Goal: Information Seeking & Learning: Compare options

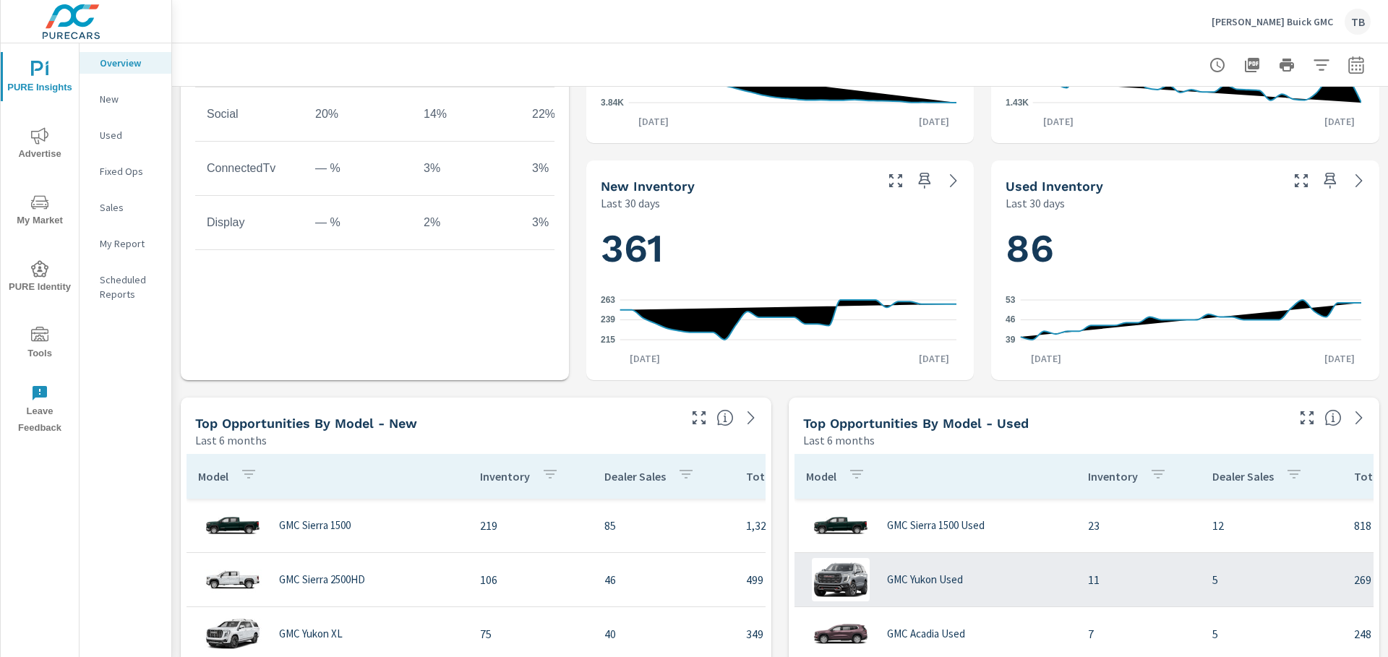
scroll to position [651, 0]
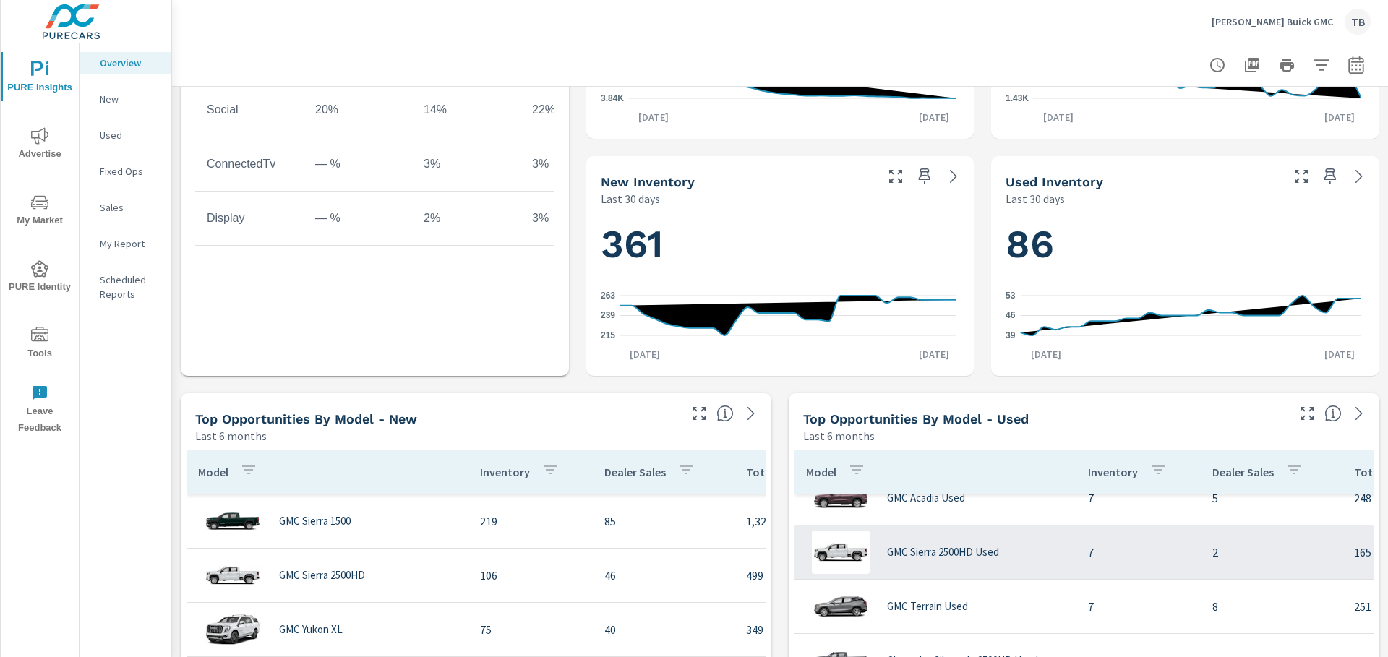
scroll to position [145, 0]
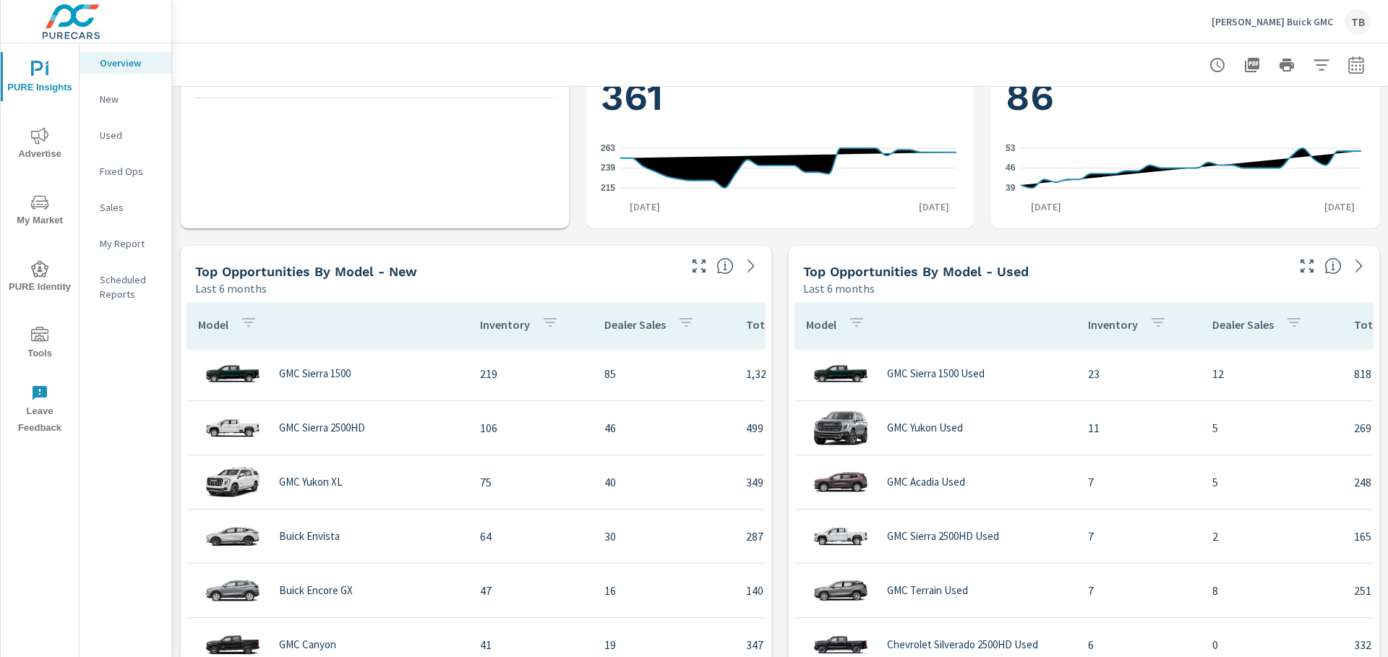
scroll to position [867, 0]
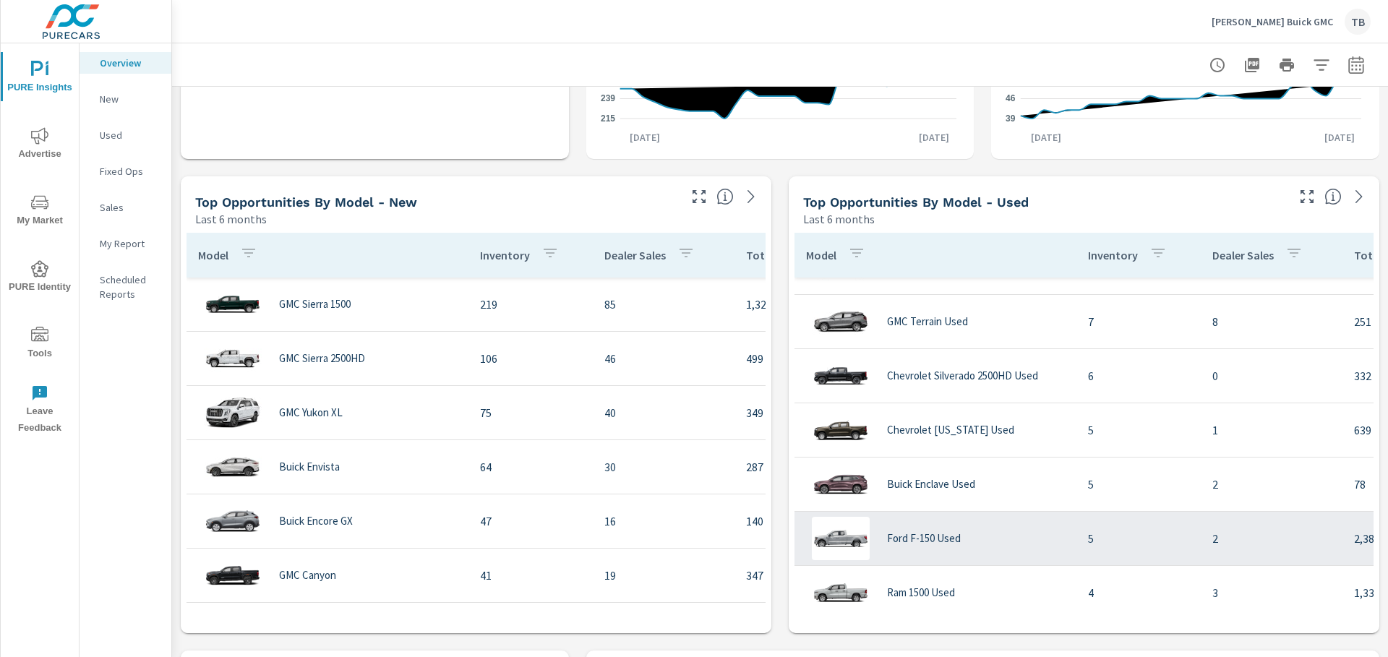
scroll to position [217, 0]
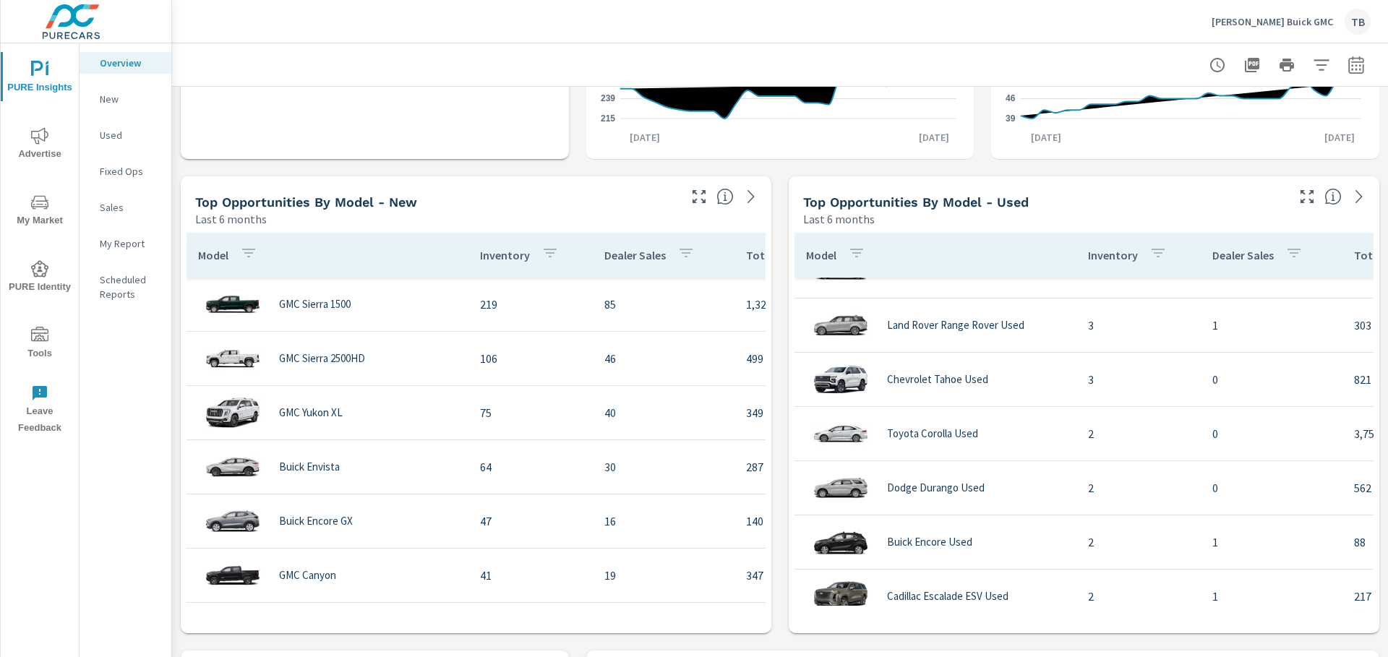
scroll to position [1012, 0]
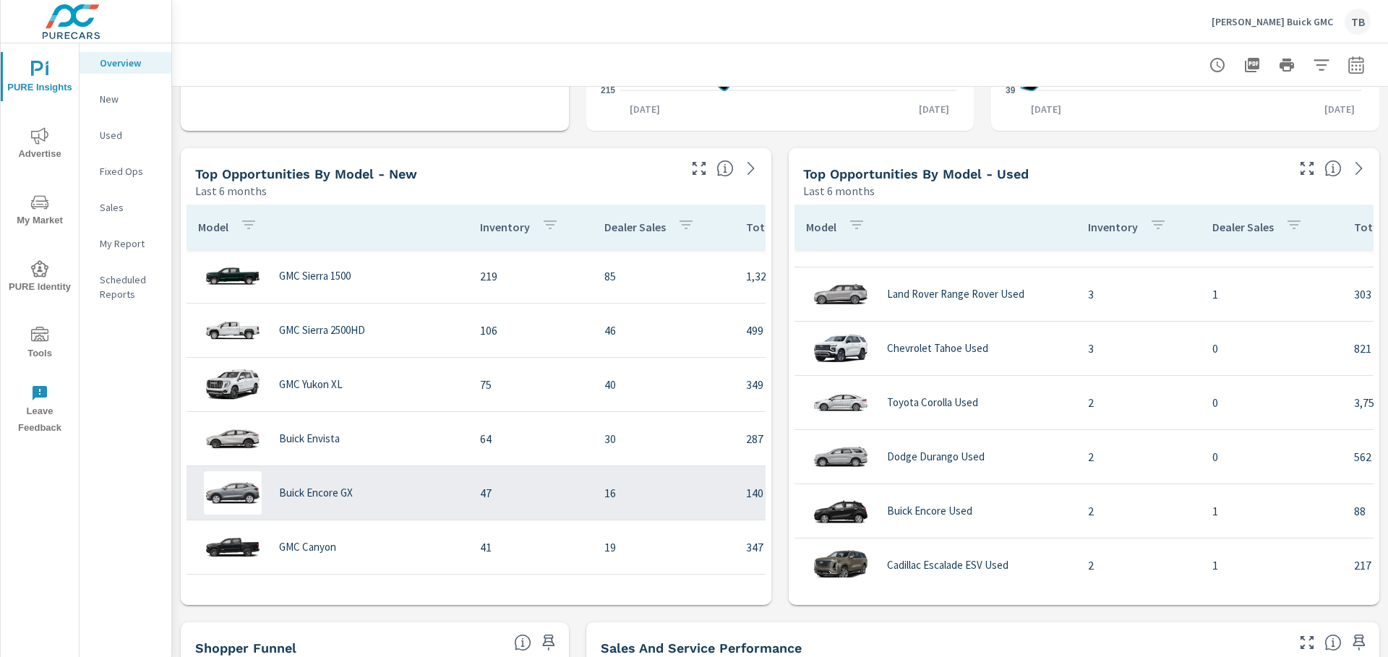
scroll to position [940, 0]
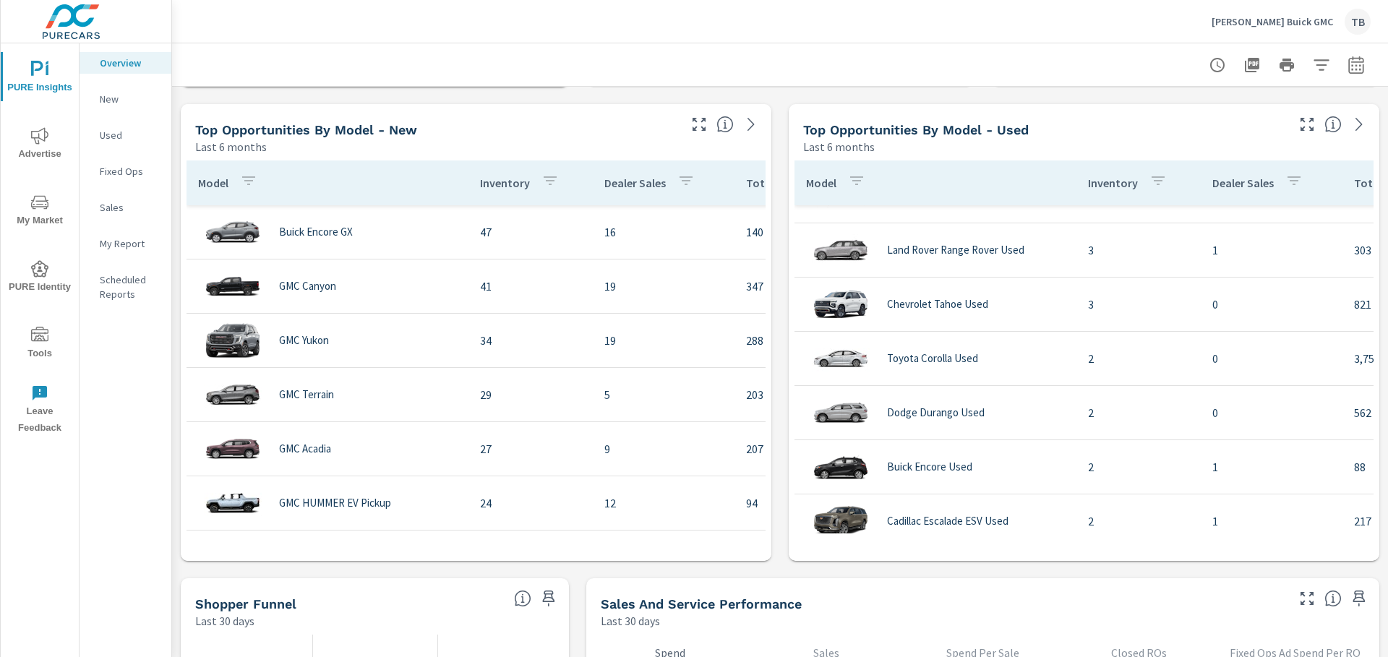
scroll to position [5, 0]
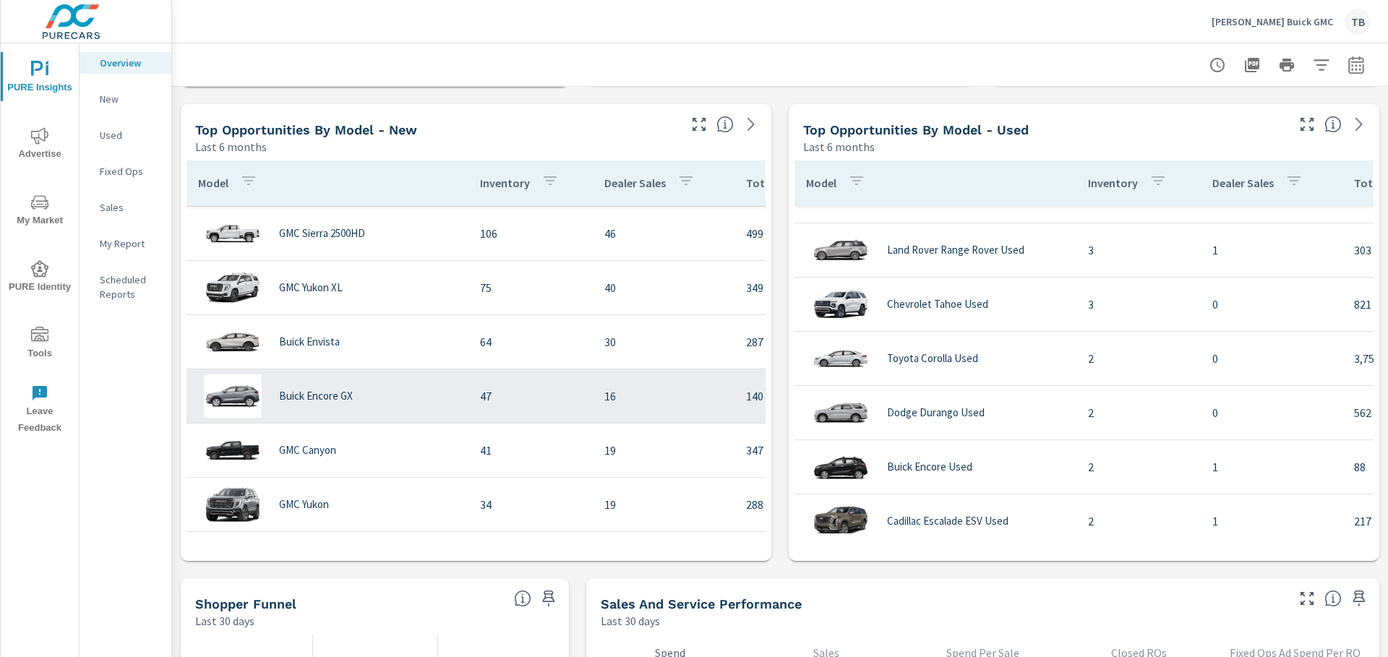
scroll to position [72, 0]
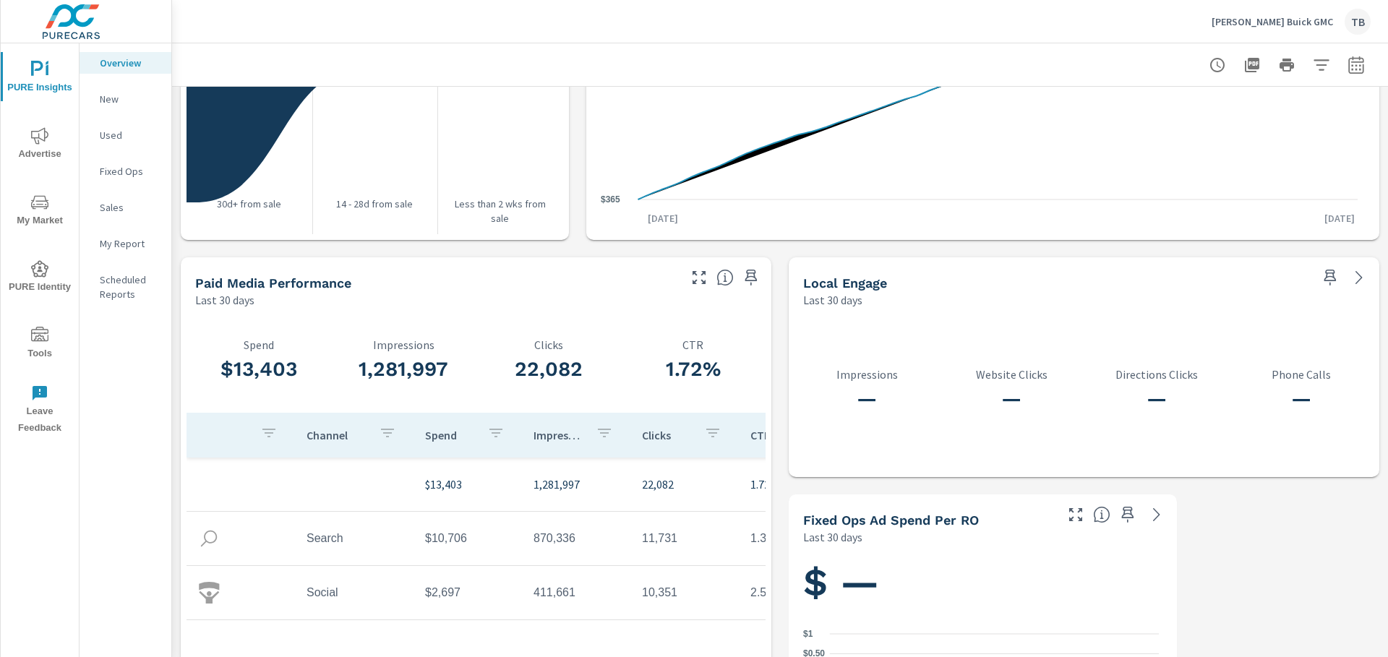
scroll to position [1801, 0]
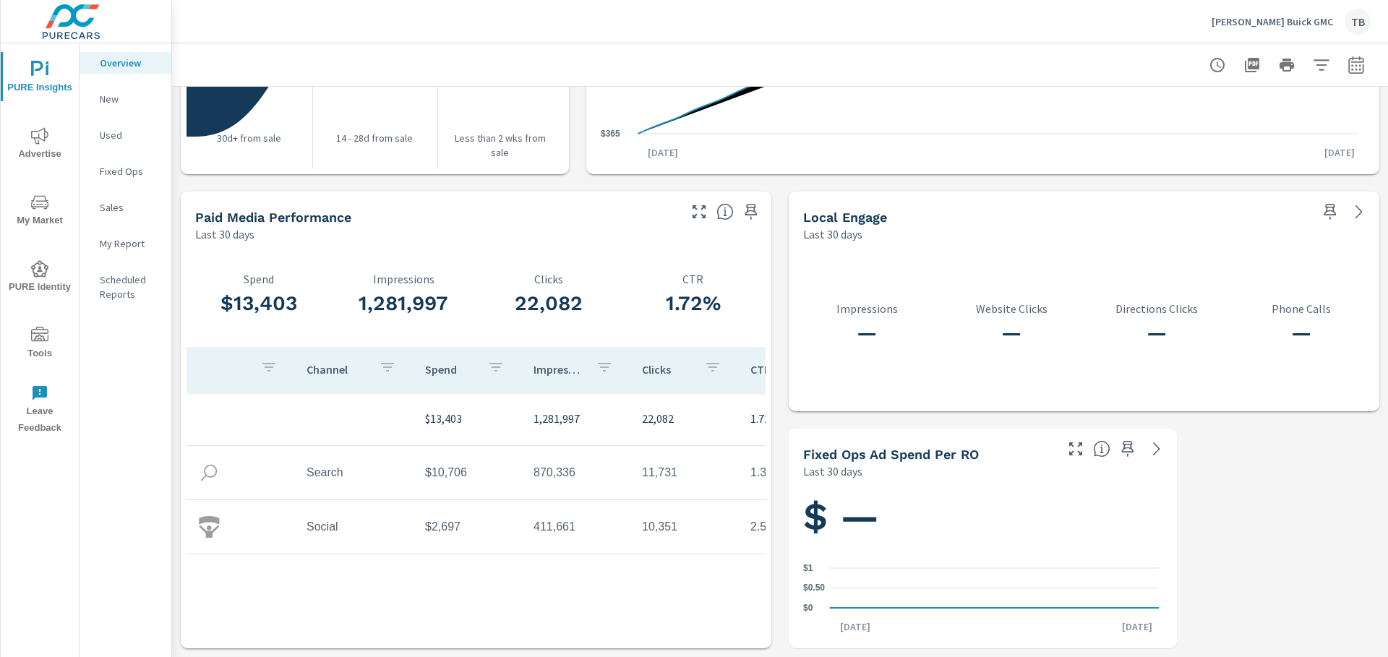
click at [123, 130] on p "Used" at bounding box center [130, 135] width 60 height 14
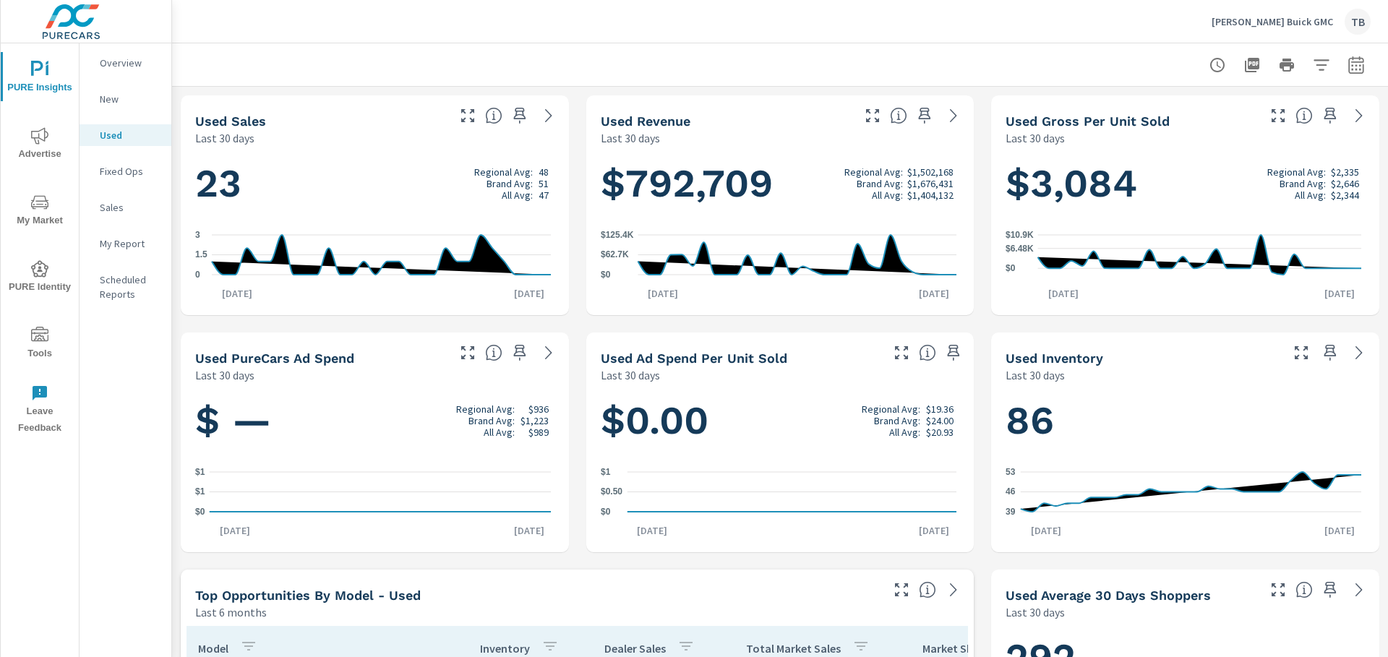
click at [129, 95] on p "New" at bounding box center [130, 99] width 60 height 14
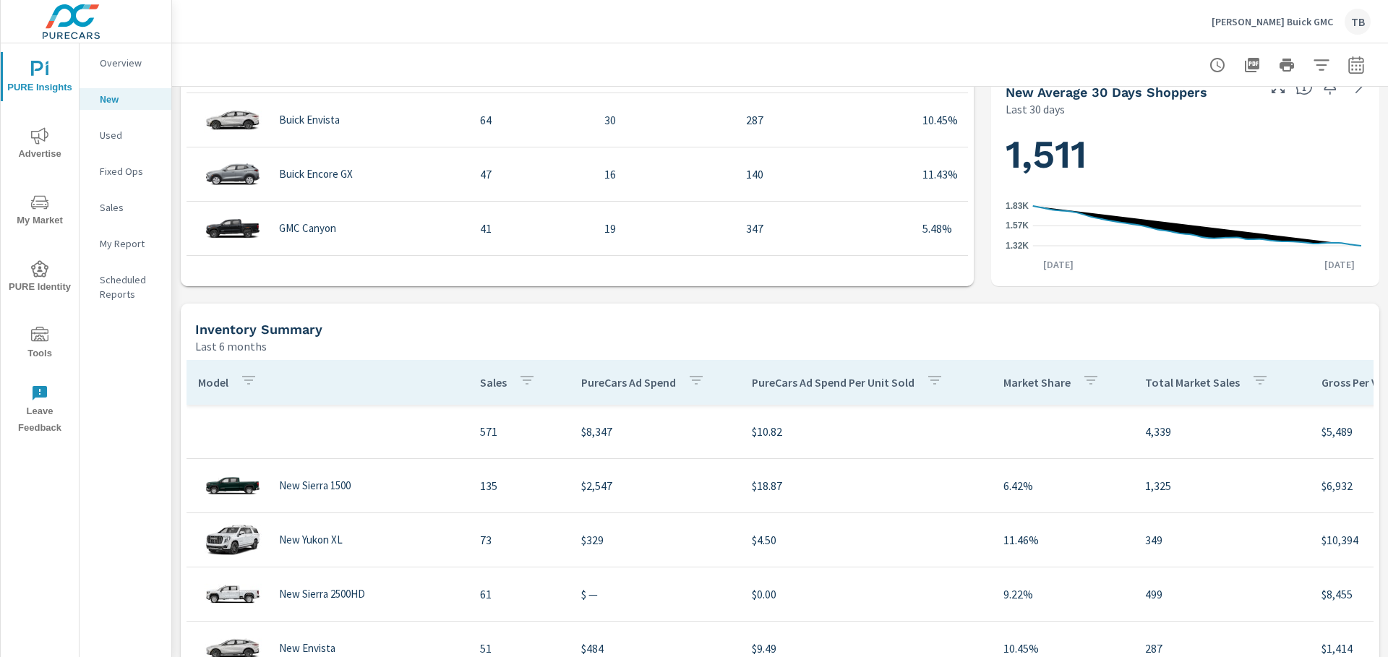
scroll to position [795, 0]
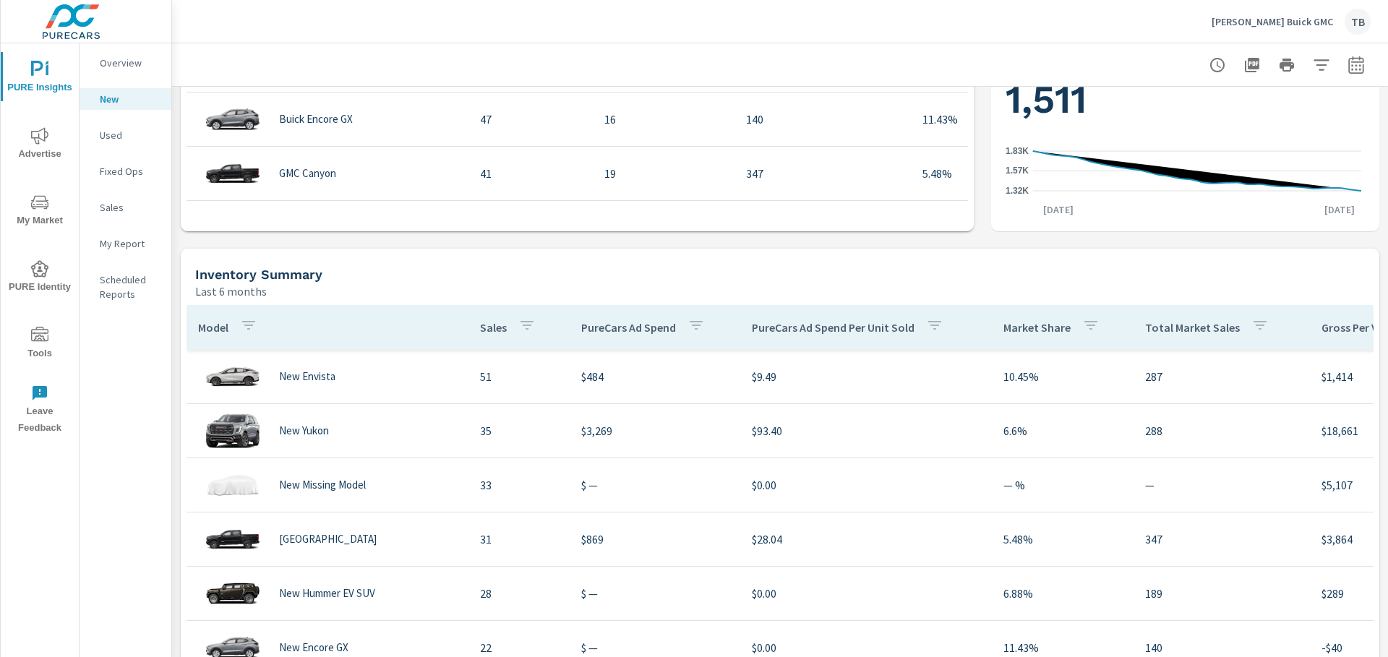
scroll to position [1, 0]
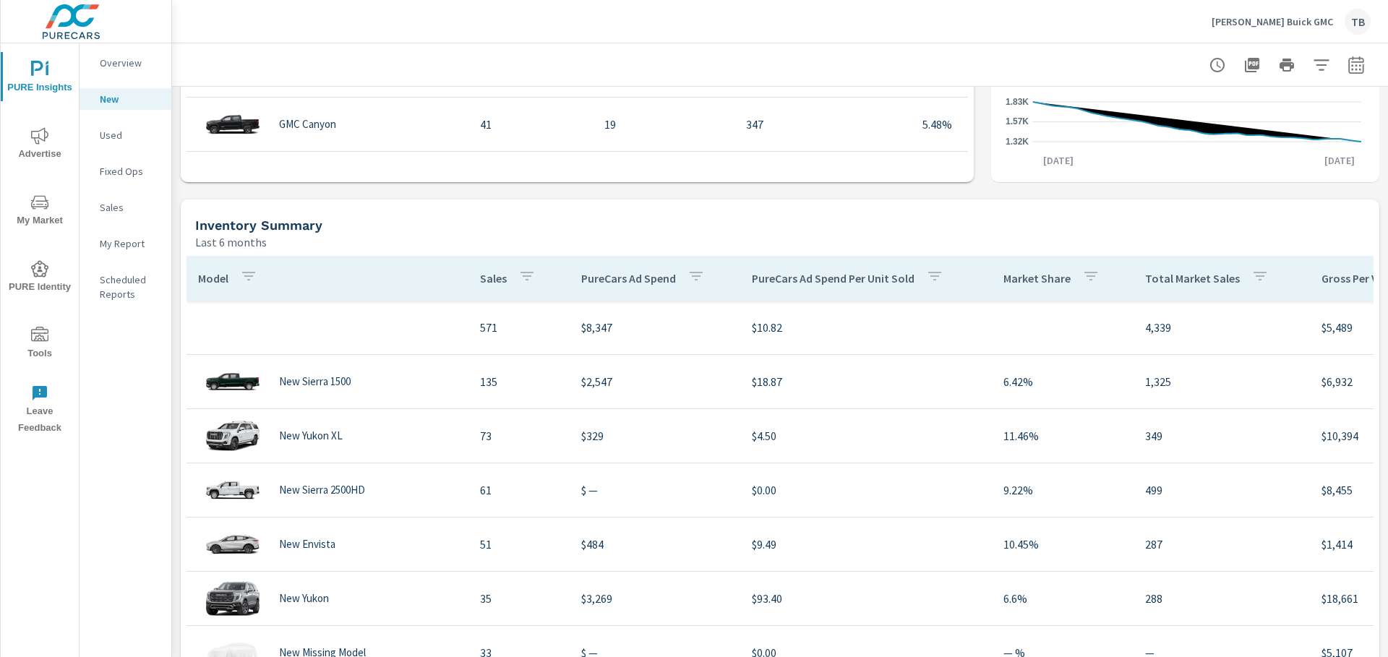
scroll to position [867, 0]
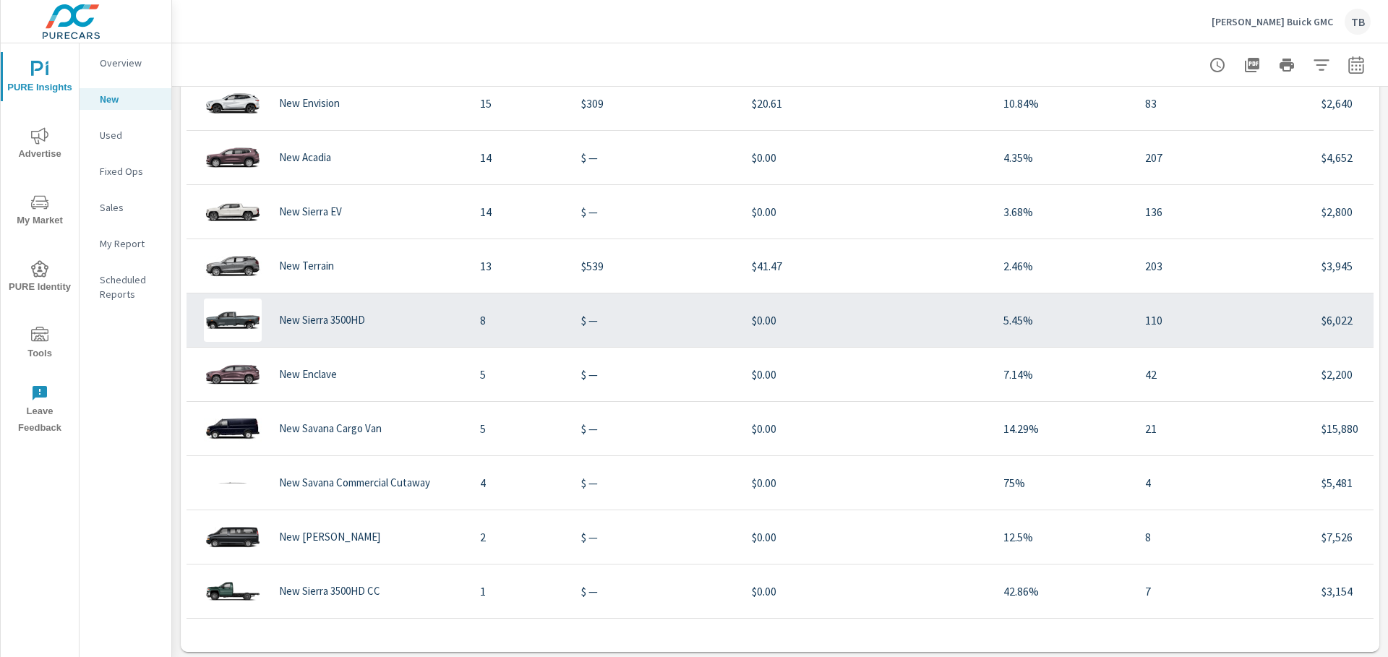
scroll to position [1089, 0]
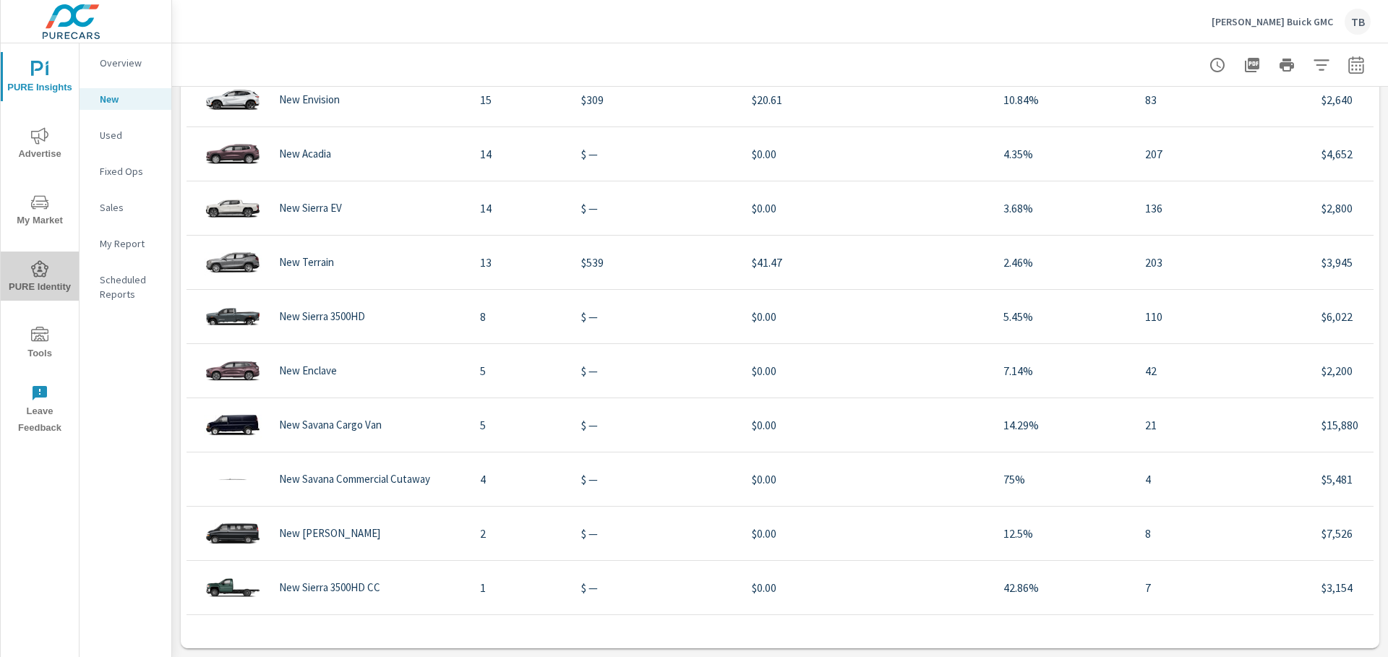
click at [36, 265] on icon "nav menu" at bounding box center [39, 268] width 17 height 17
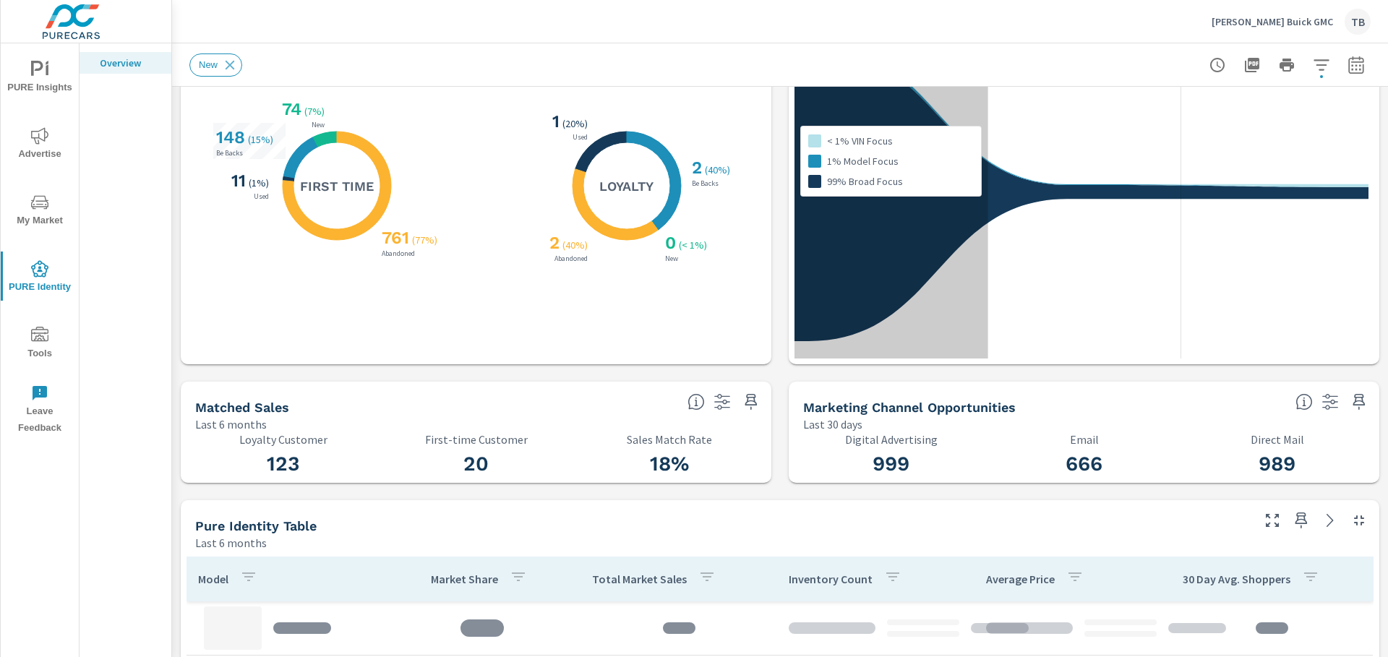
scroll to position [217, 0]
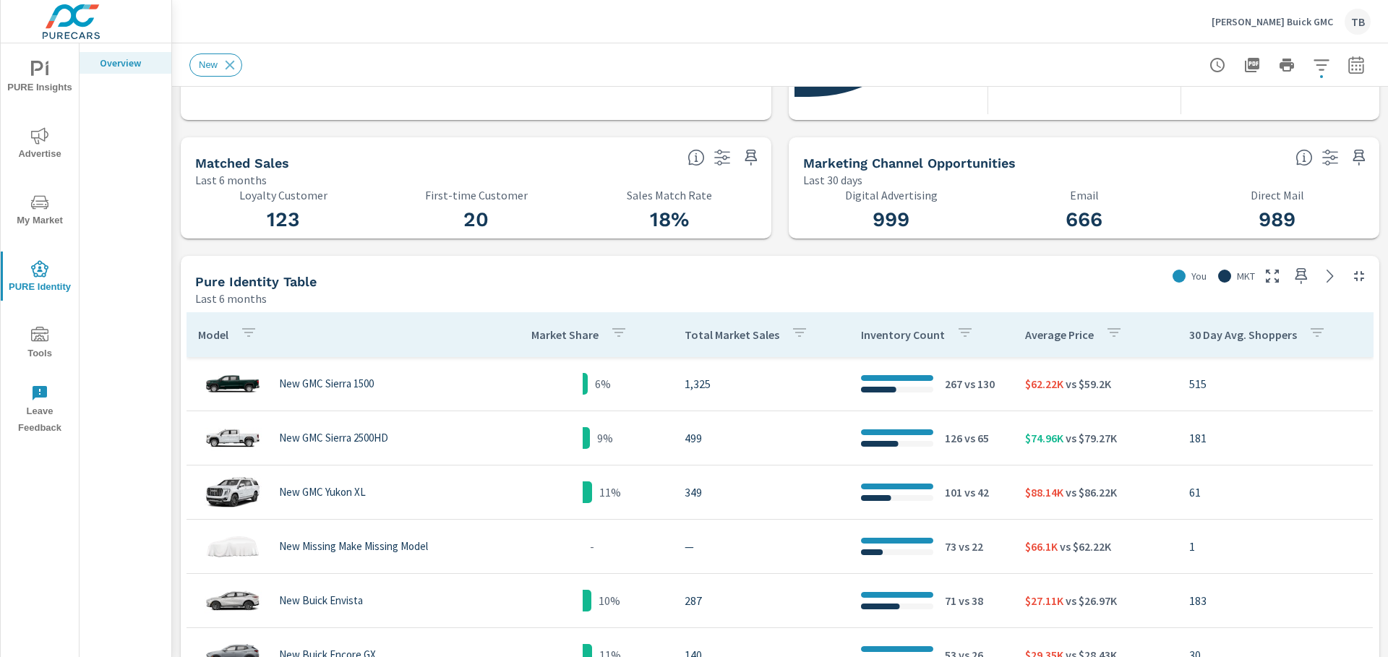
scroll to position [434, 0]
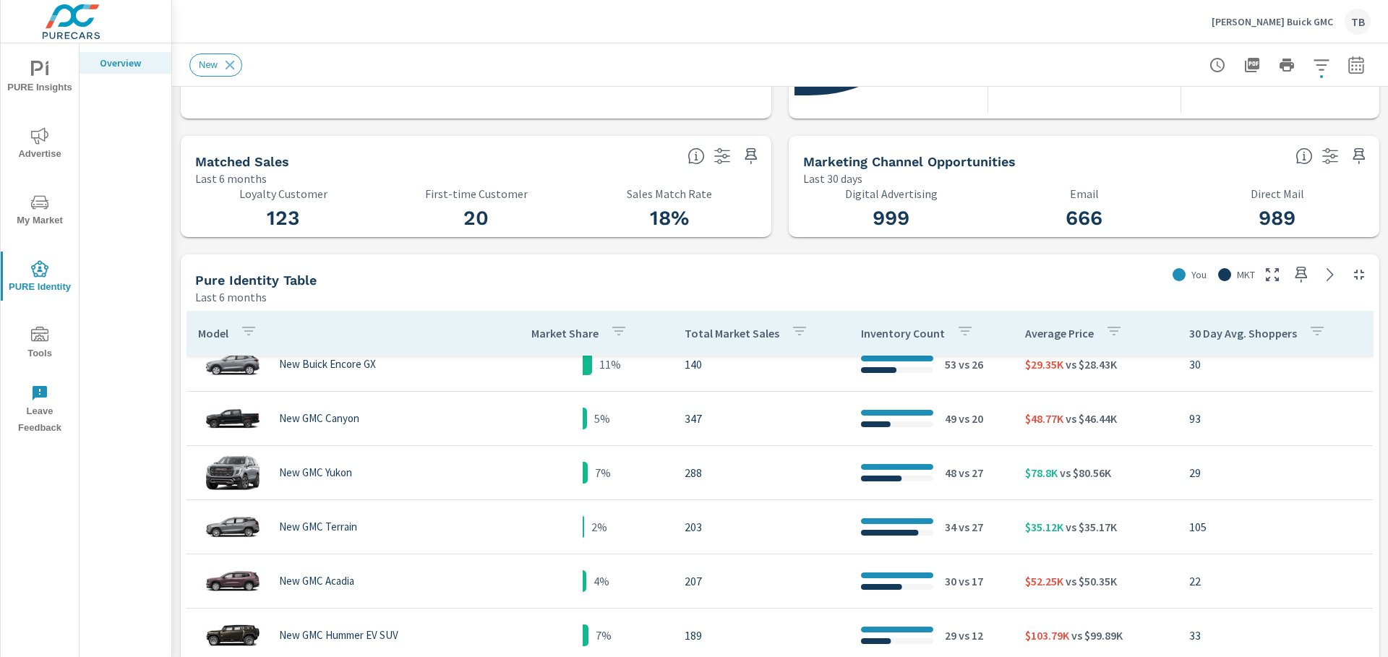
scroll to position [164, 0]
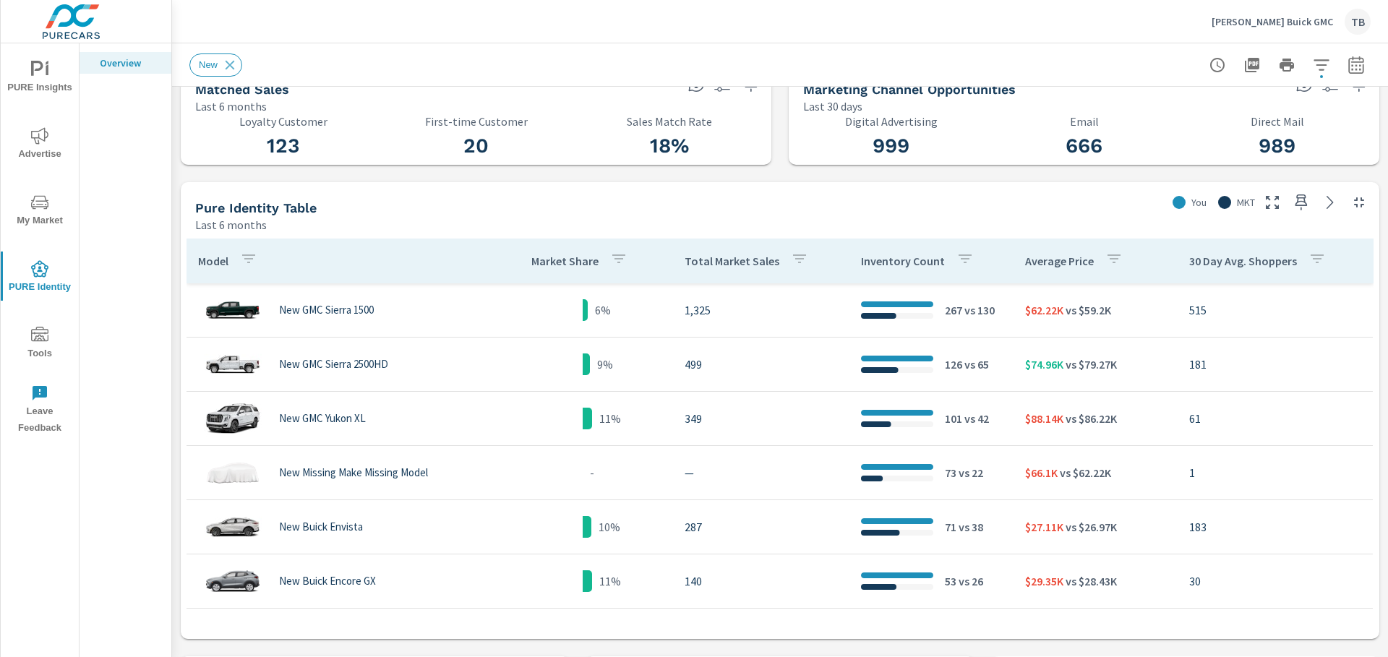
scroll to position [434, 0]
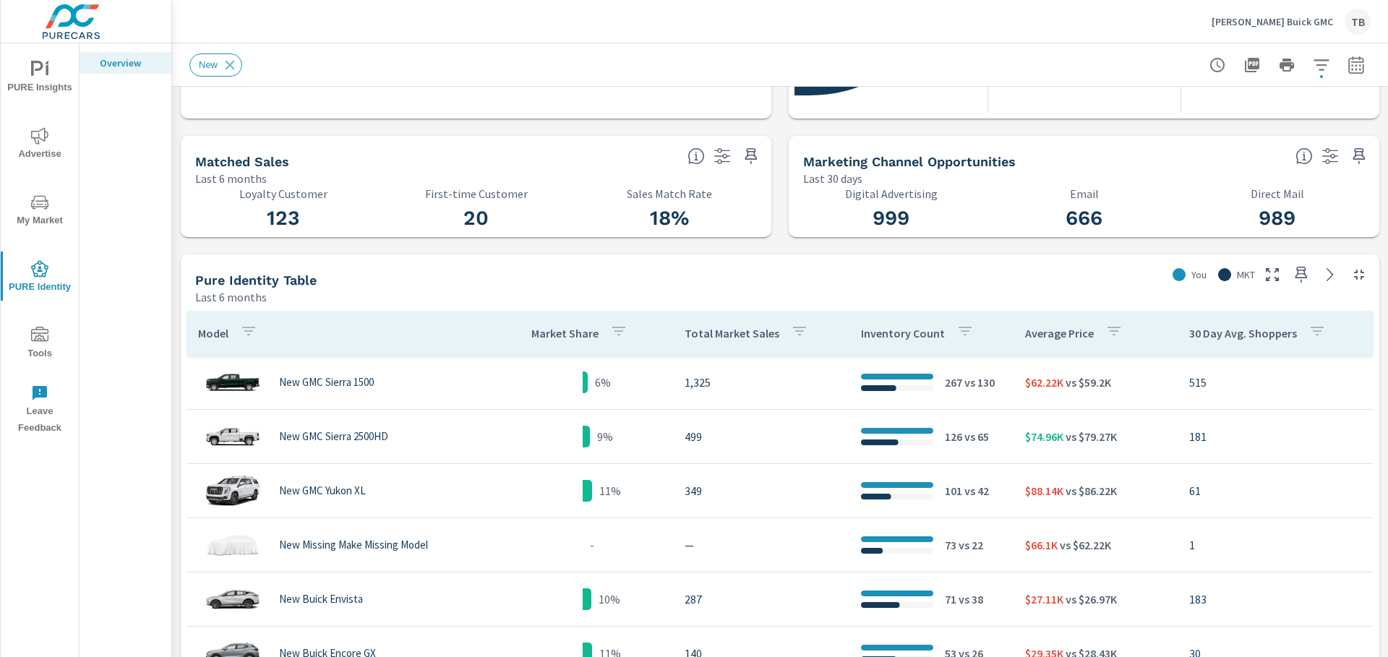
click at [991, 382] on td "267 vs 130" at bounding box center [931, 382] width 164 height 40
click at [911, 378] on div at bounding box center [897, 377] width 72 height 6
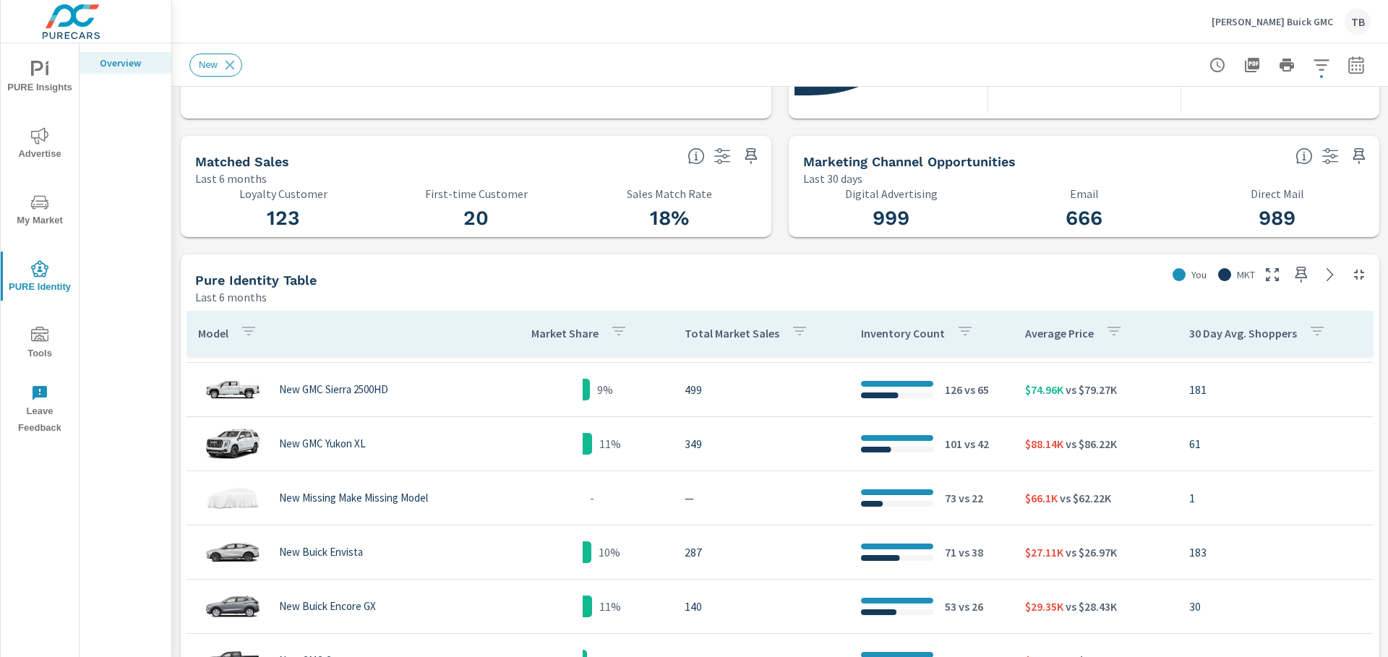
scroll to position [72, 0]
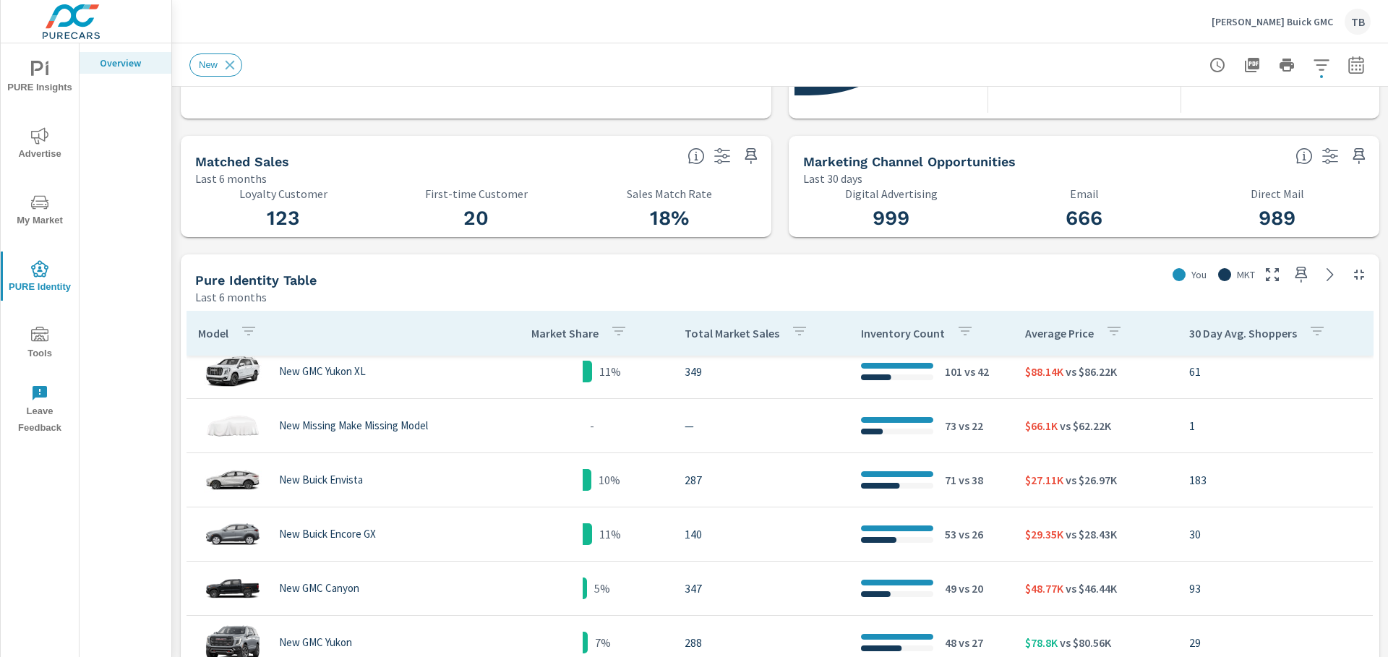
scroll to position [145, 0]
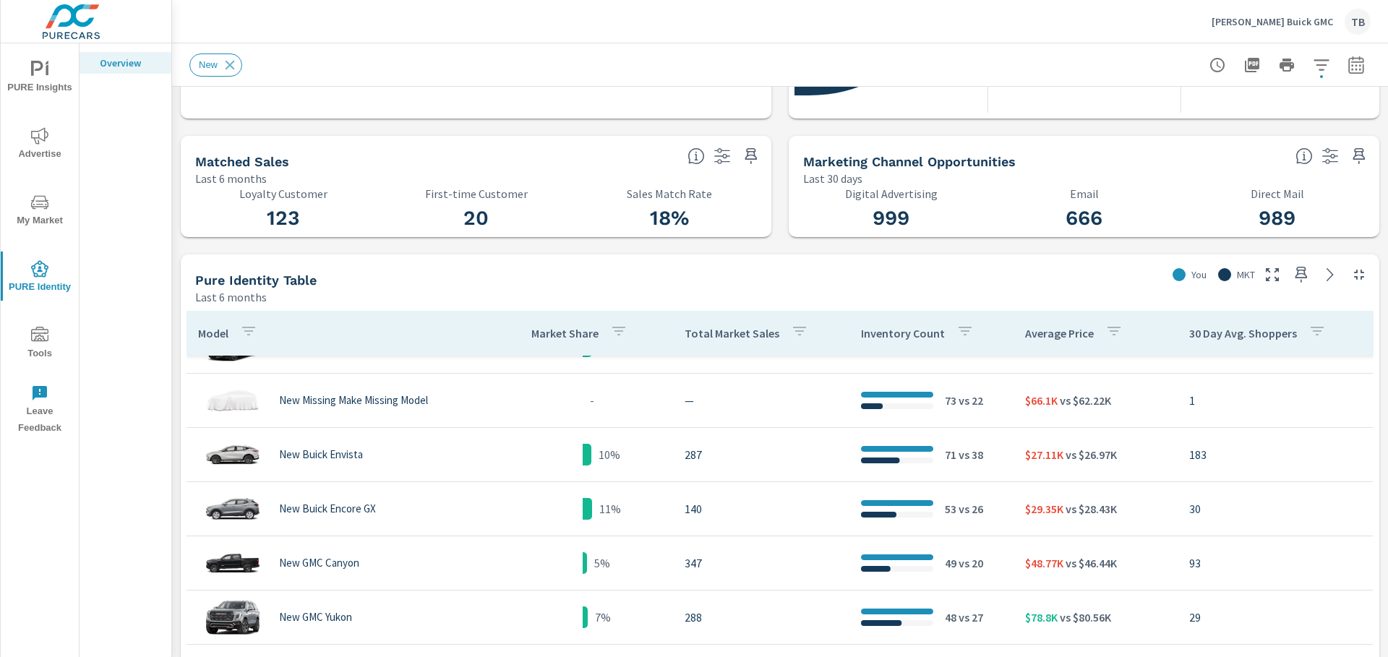
scroll to position [90, 0]
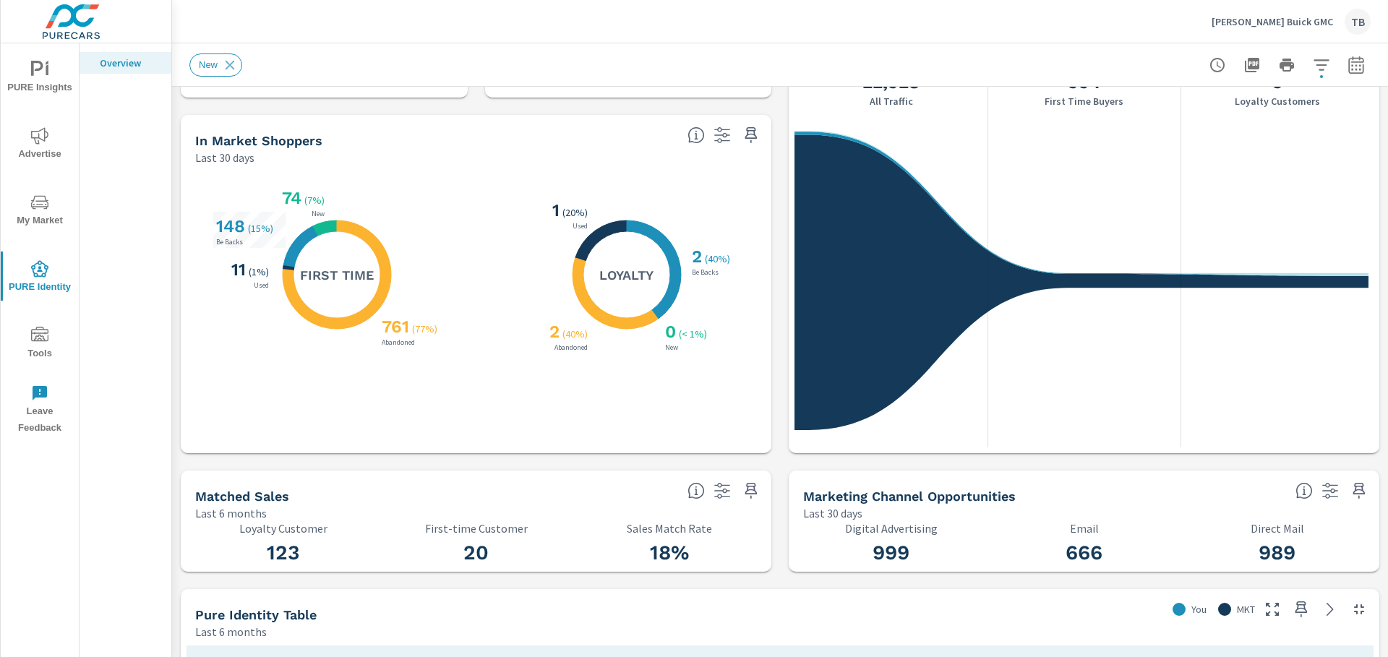
scroll to position [506, 0]
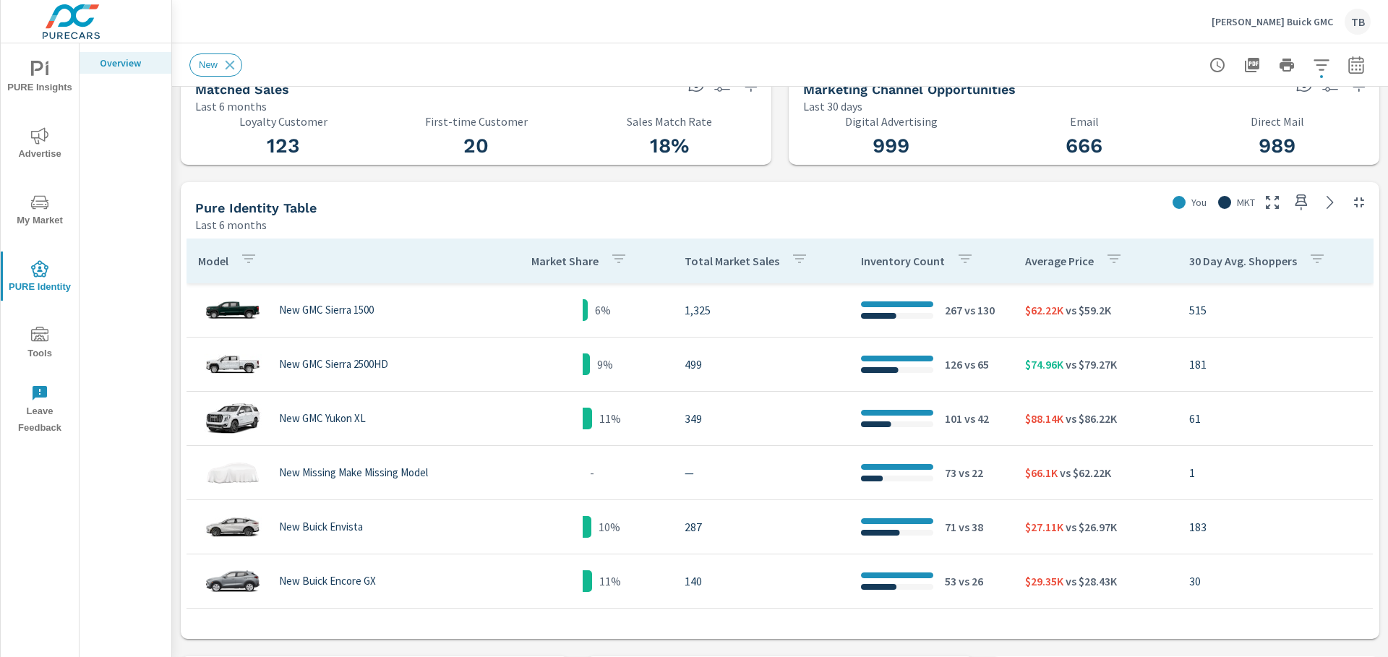
scroll to position [434, 0]
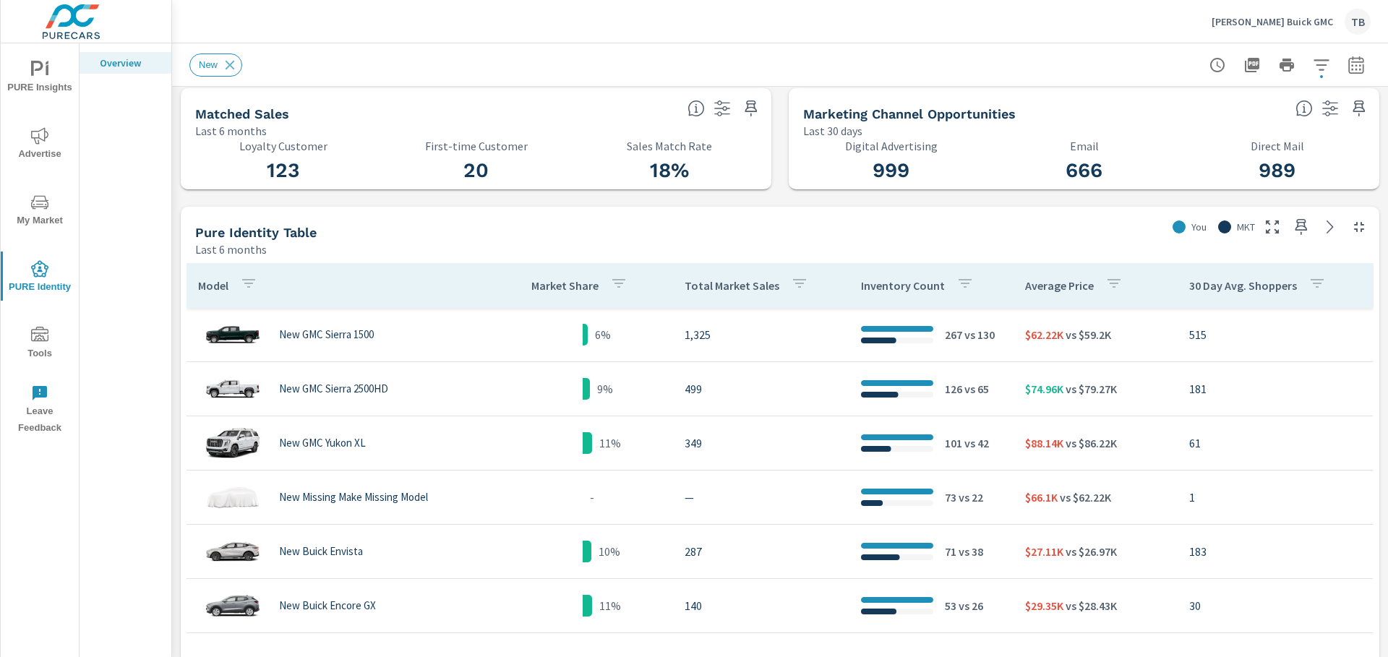
scroll to position [506, 0]
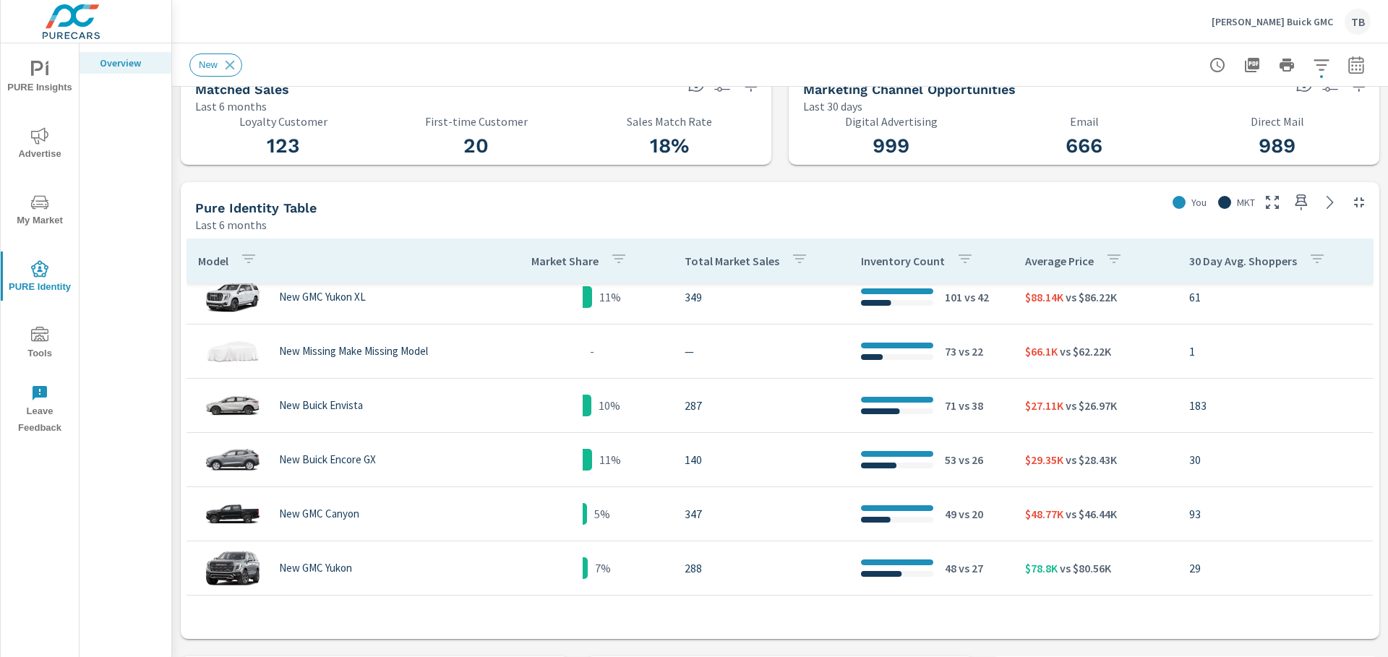
scroll to position [145, 0]
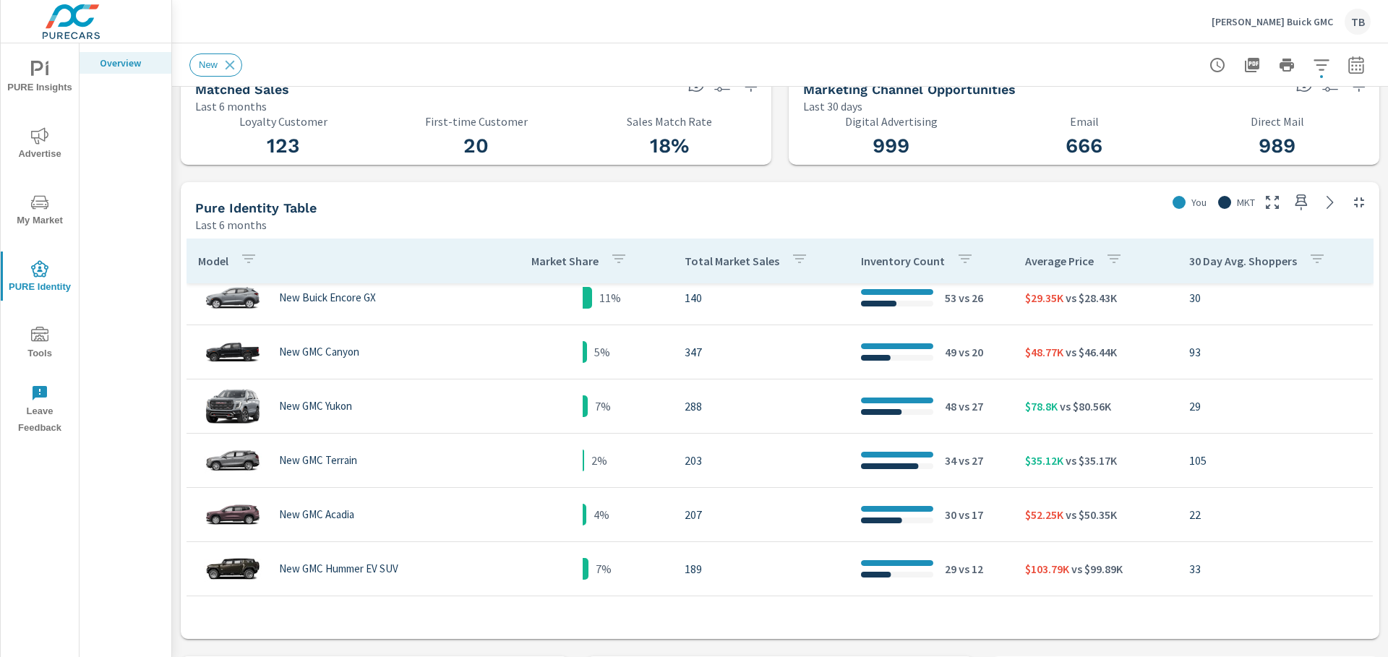
scroll to position [289, 0]
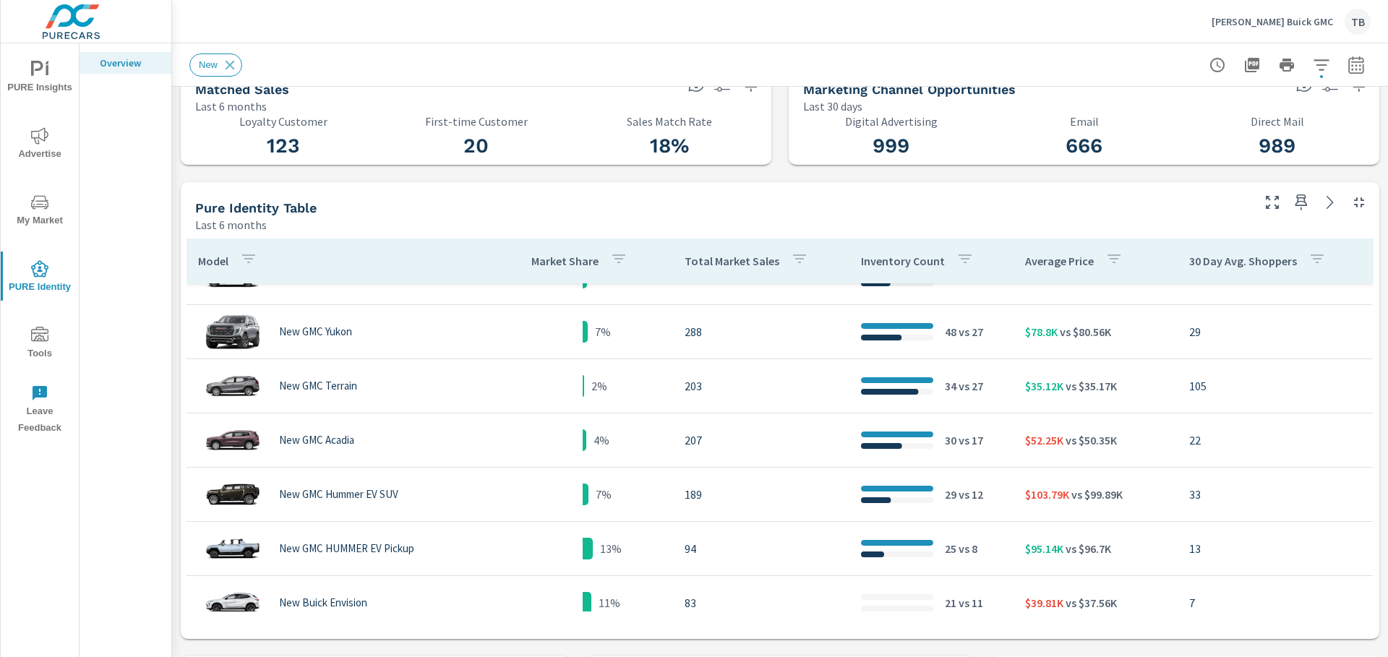
scroll to position [361, 0]
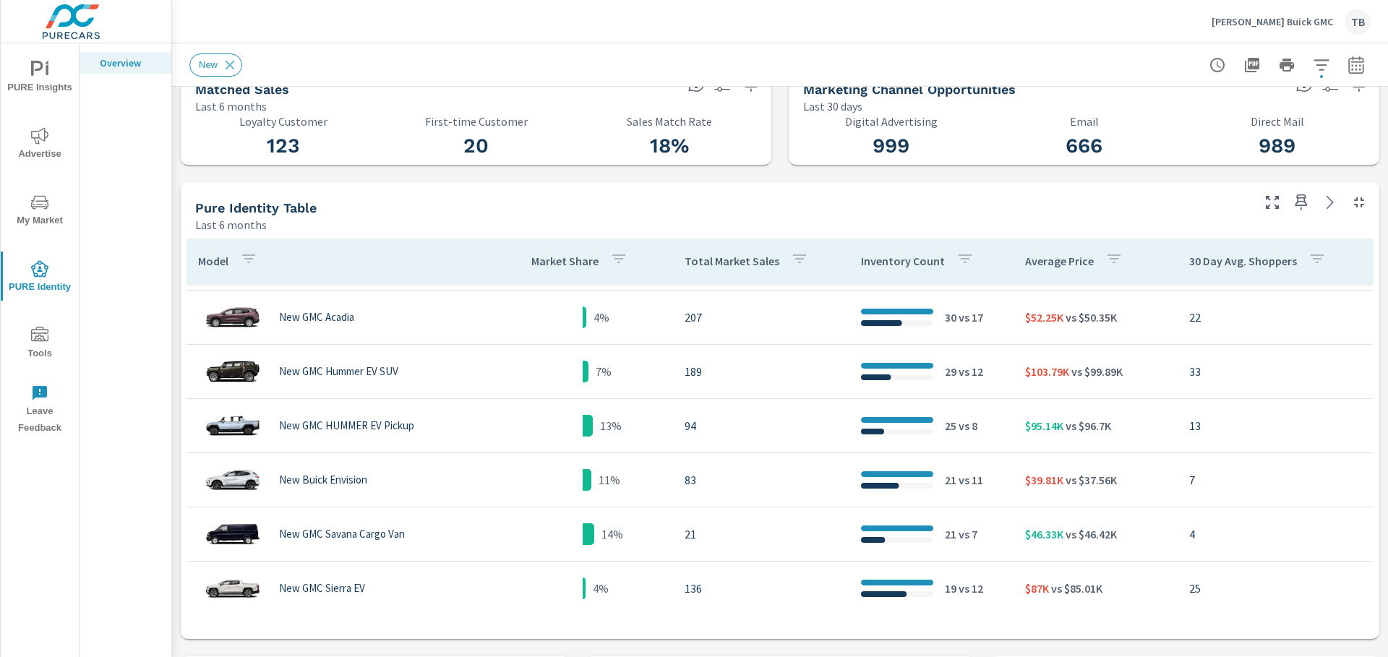
scroll to position [506, 0]
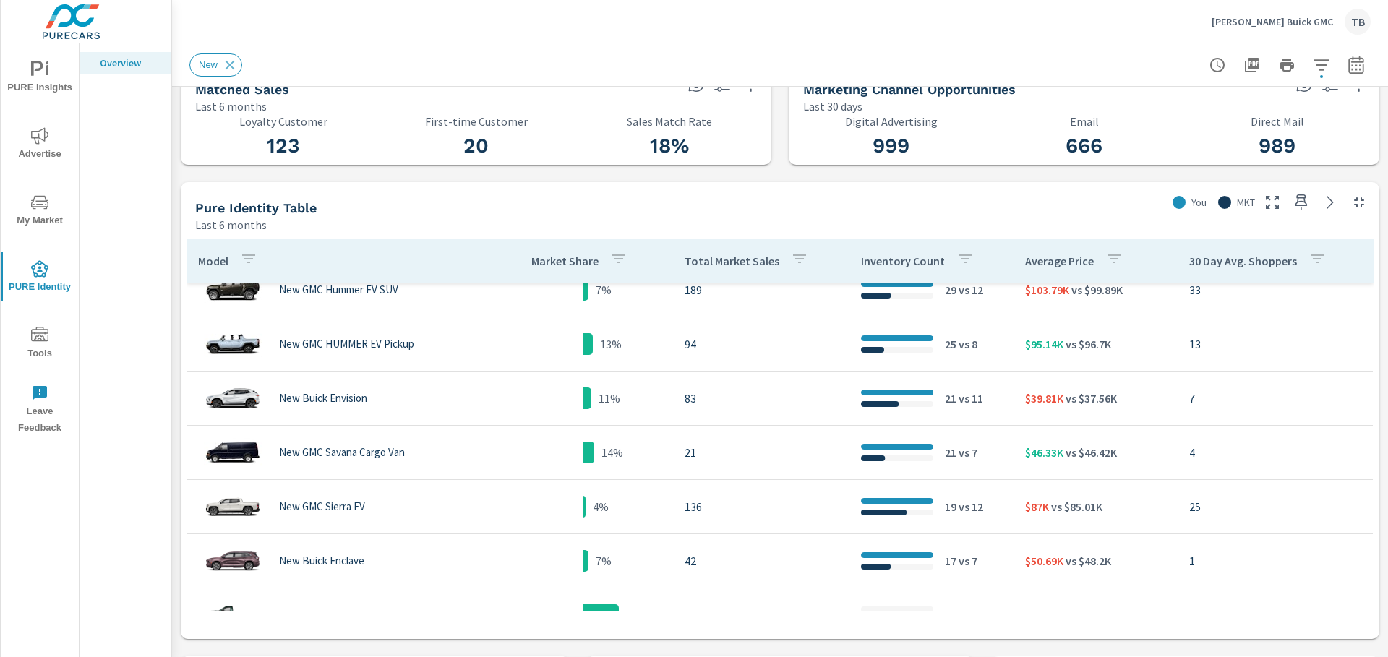
scroll to position [578, 0]
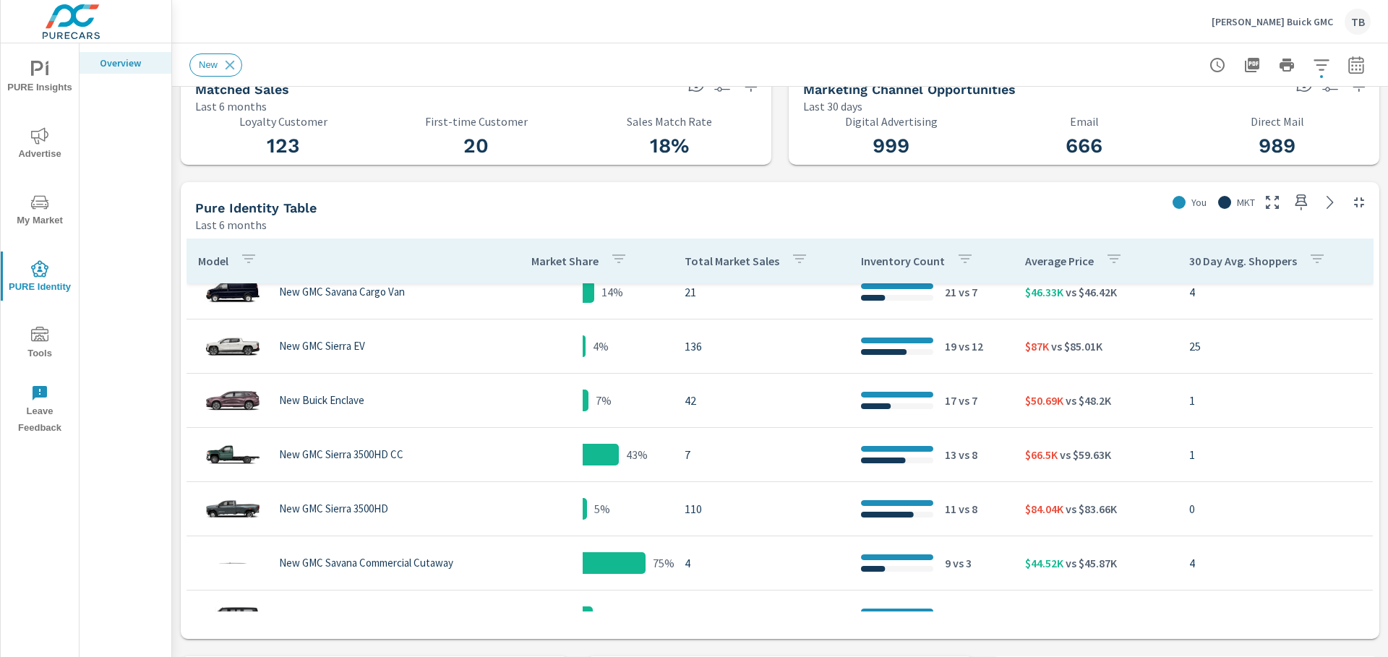
scroll to position [763, 0]
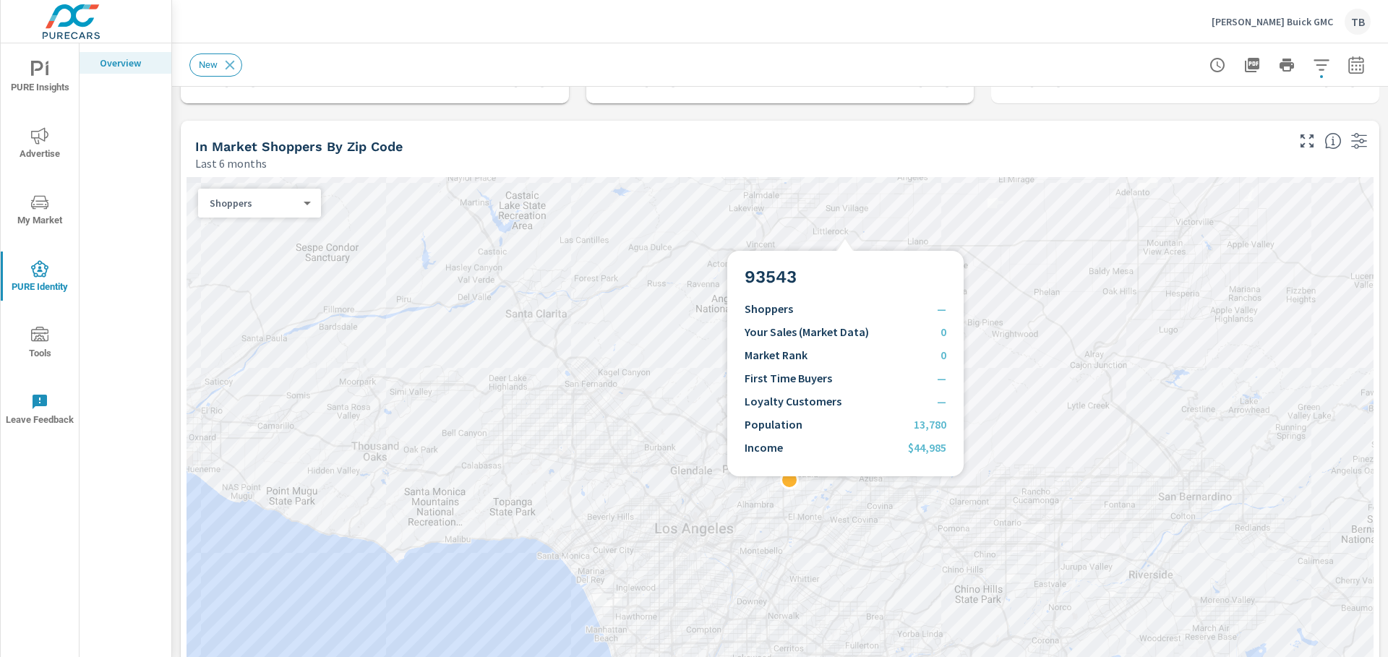
scroll to position [1301, 0]
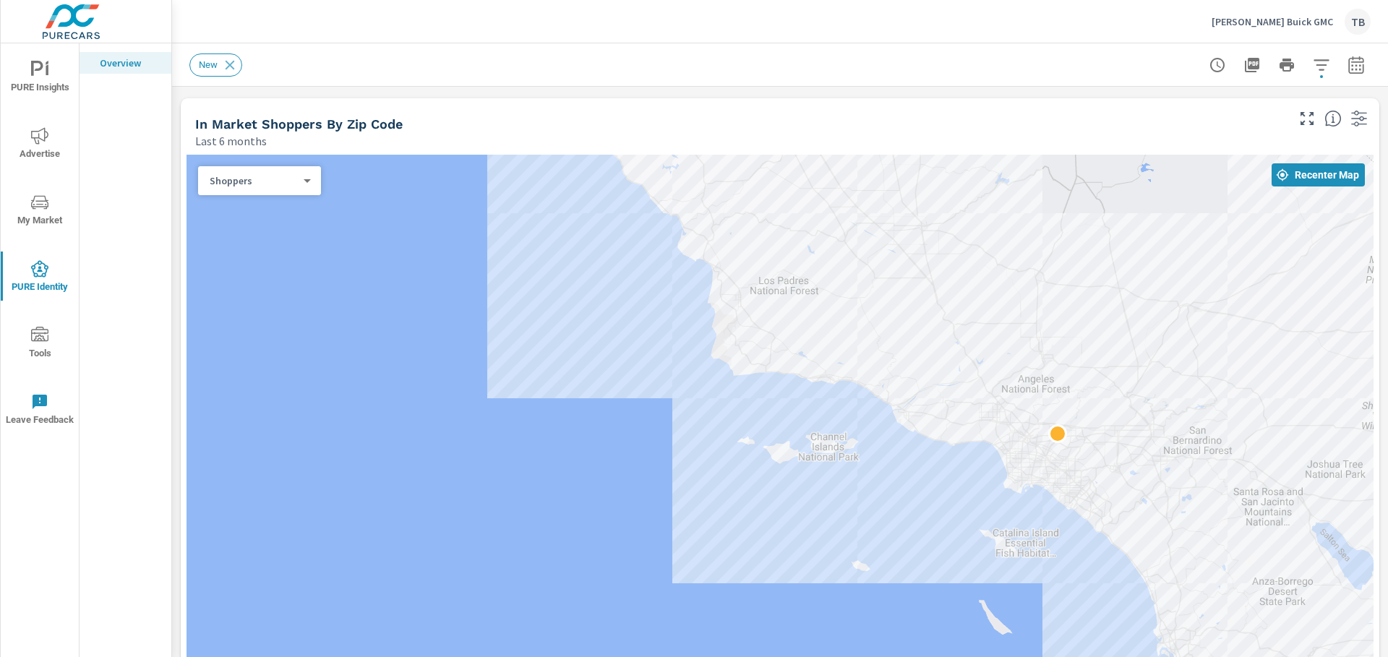
drag, startPoint x: 1201, startPoint y: 600, endPoint x: 1124, endPoint y: 539, distance: 97.8
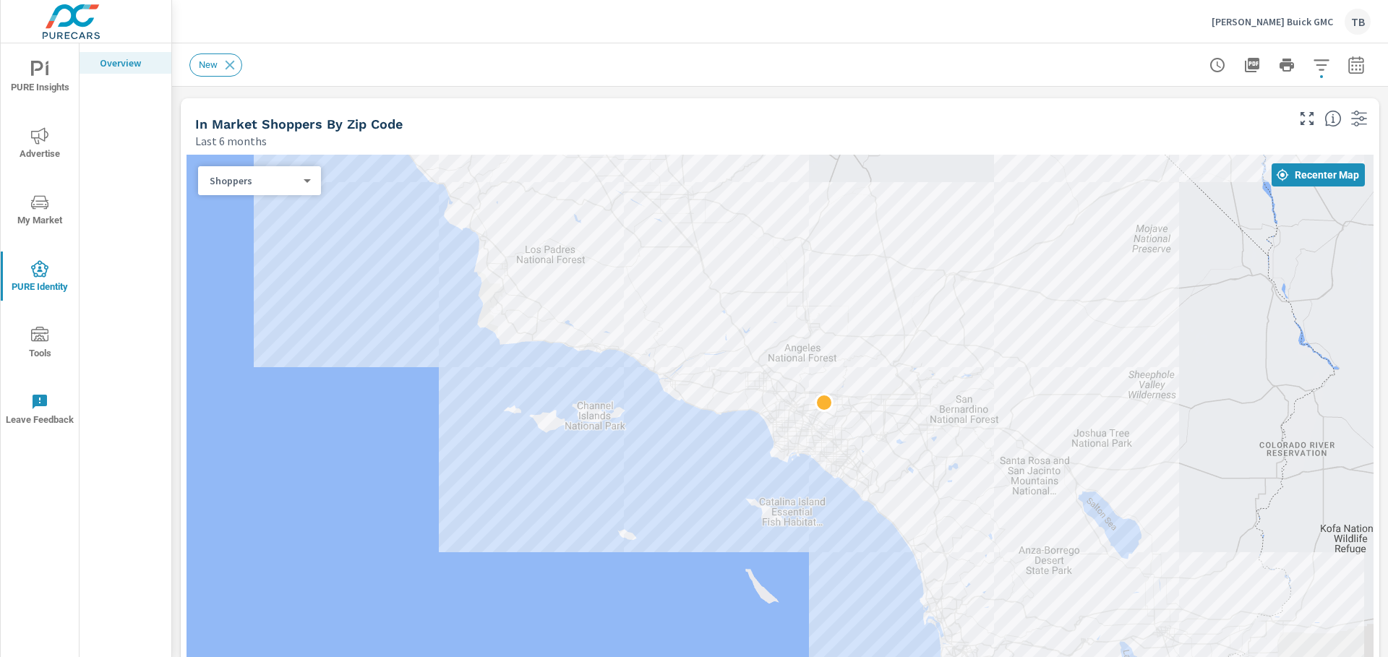
drag, startPoint x: 1116, startPoint y: 533, endPoint x: 874, endPoint y: 502, distance: 244.2
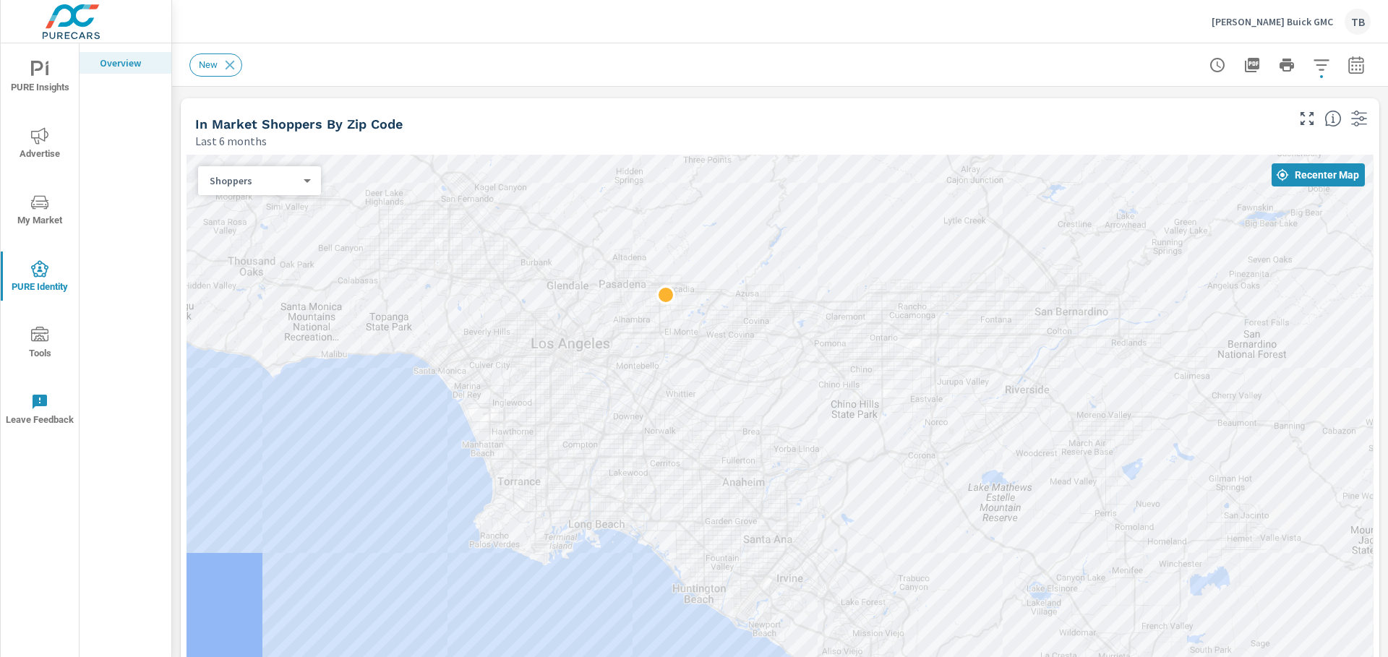
click at [38, 335] on icon "nav menu" at bounding box center [39, 334] width 17 height 14
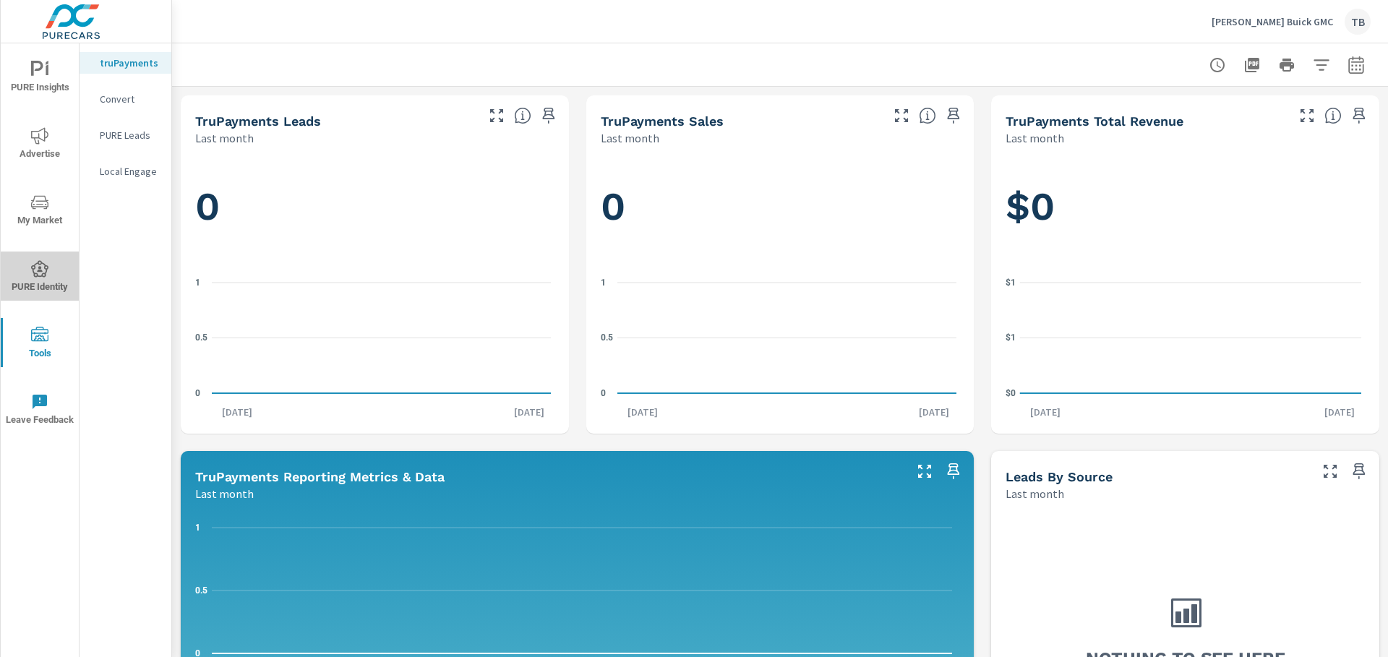
click at [34, 284] on span "PURE Identity" at bounding box center [39, 277] width 69 height 35
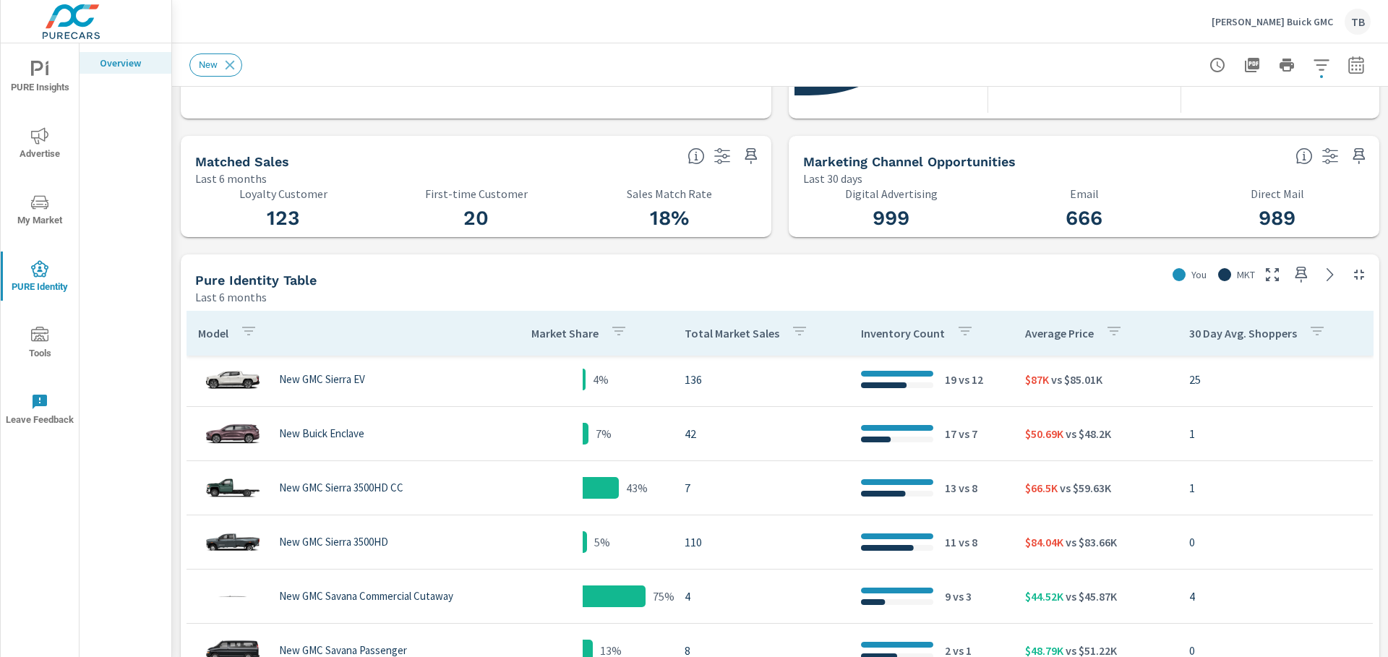
scroll to position [763, 0]
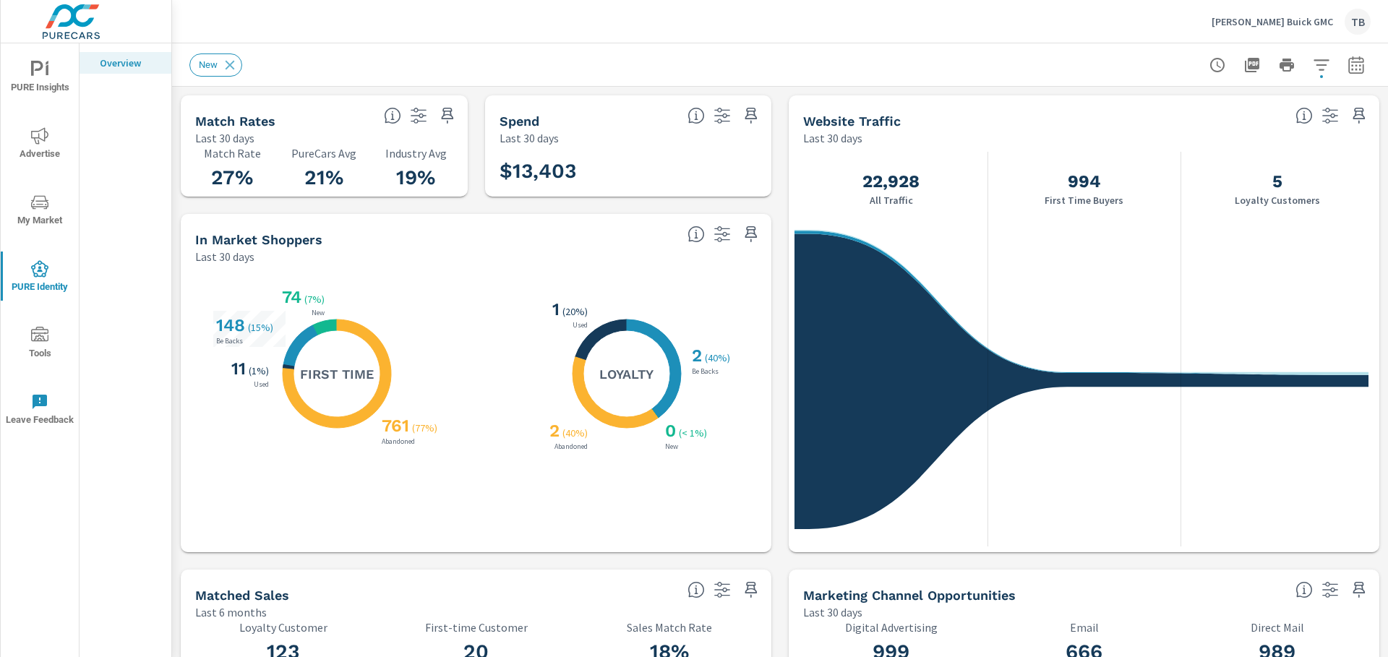
scroll to position [361, 0]
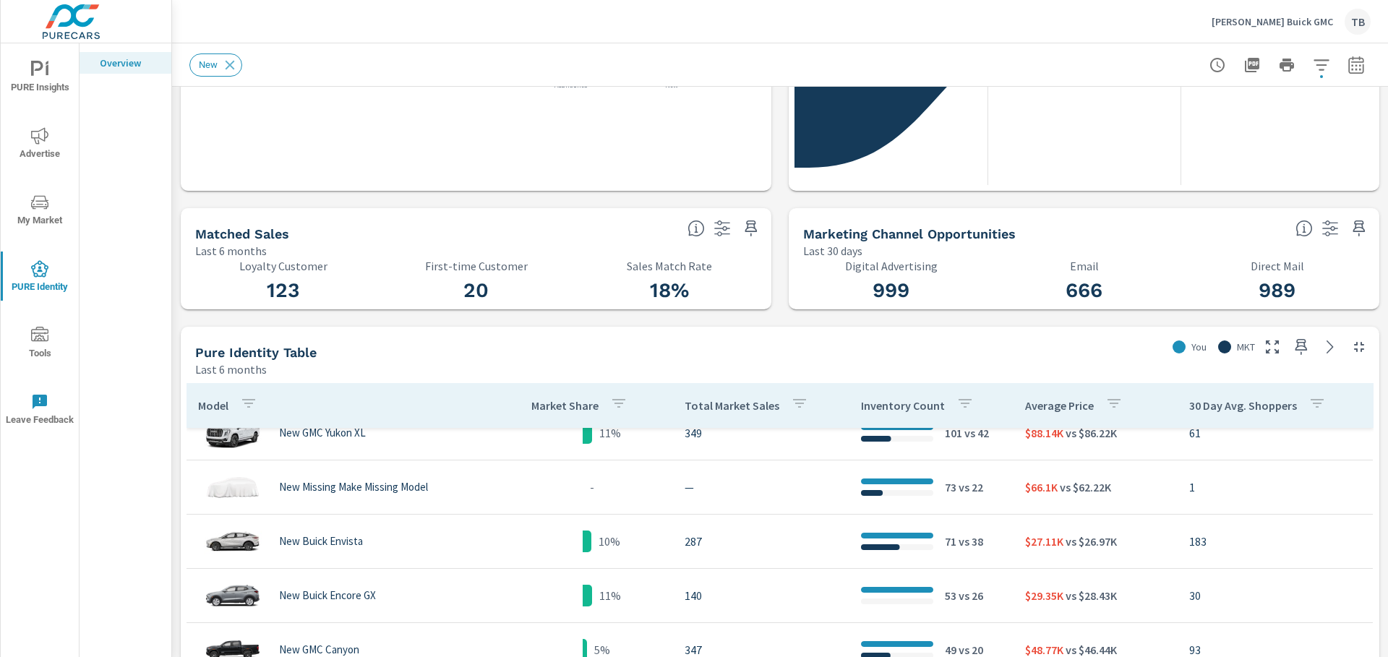
scroll to position [145, 0]
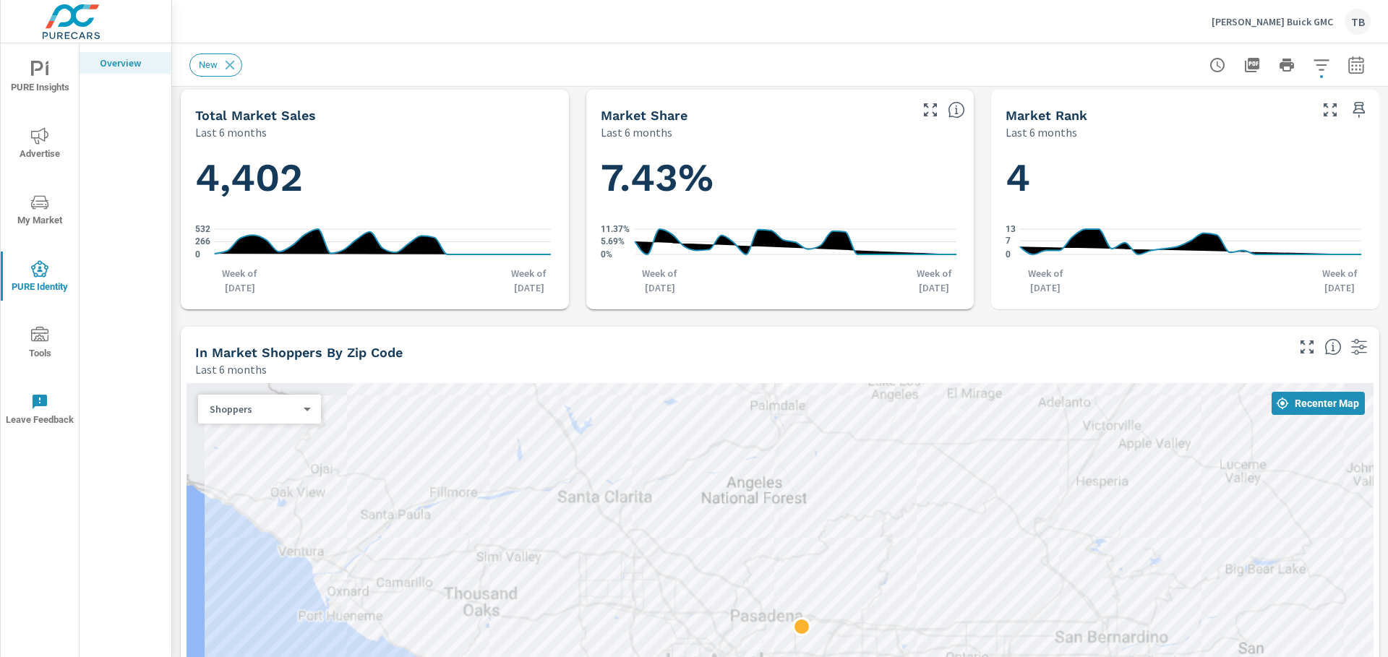
scroll to position [1084, 0]
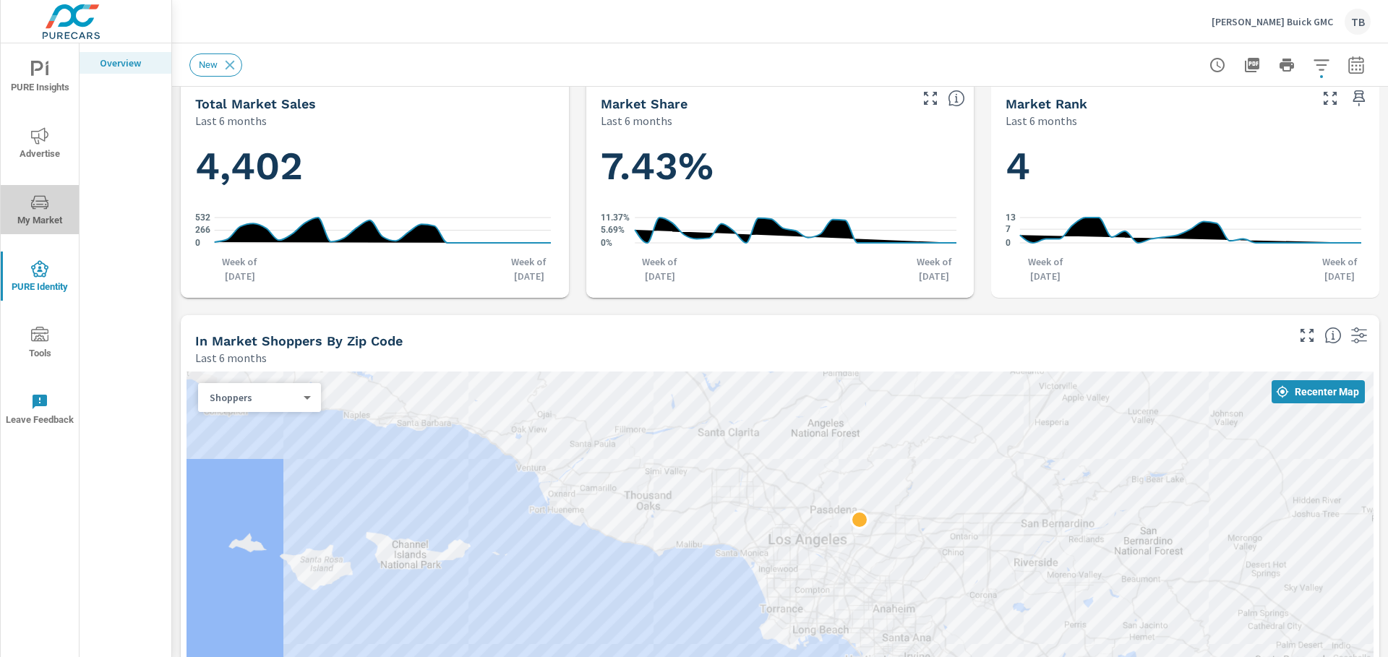
click at [53, 228] on span "My Market" at bounding box center [39, 211] width 69 height 35
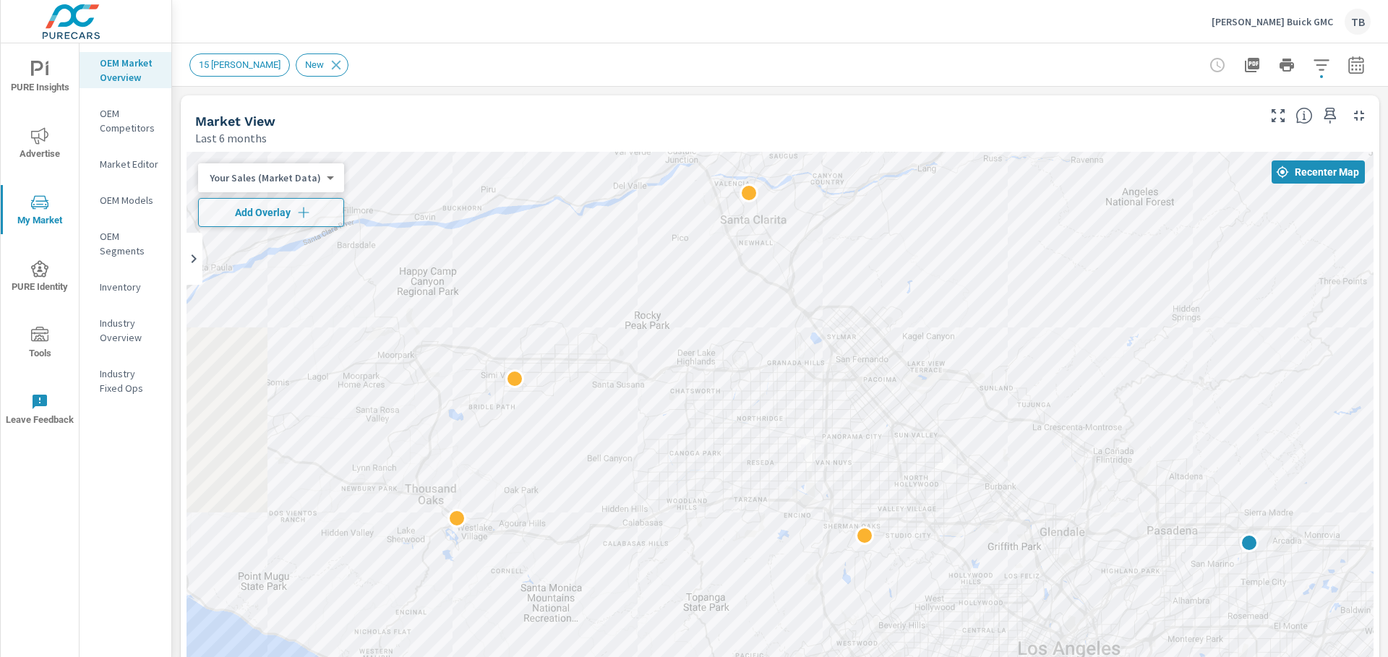
drag, startPoint x: 401, startPoint y: 351, endPoint x: 606, endPoint y: 411, distance: 213.2
click at [606, 411] on div at bounding box center [779, 445] width 1187 height 587
click at [118, 111] on p "OEM Competitors" at bounding box center [130, 120] width 60 height 29
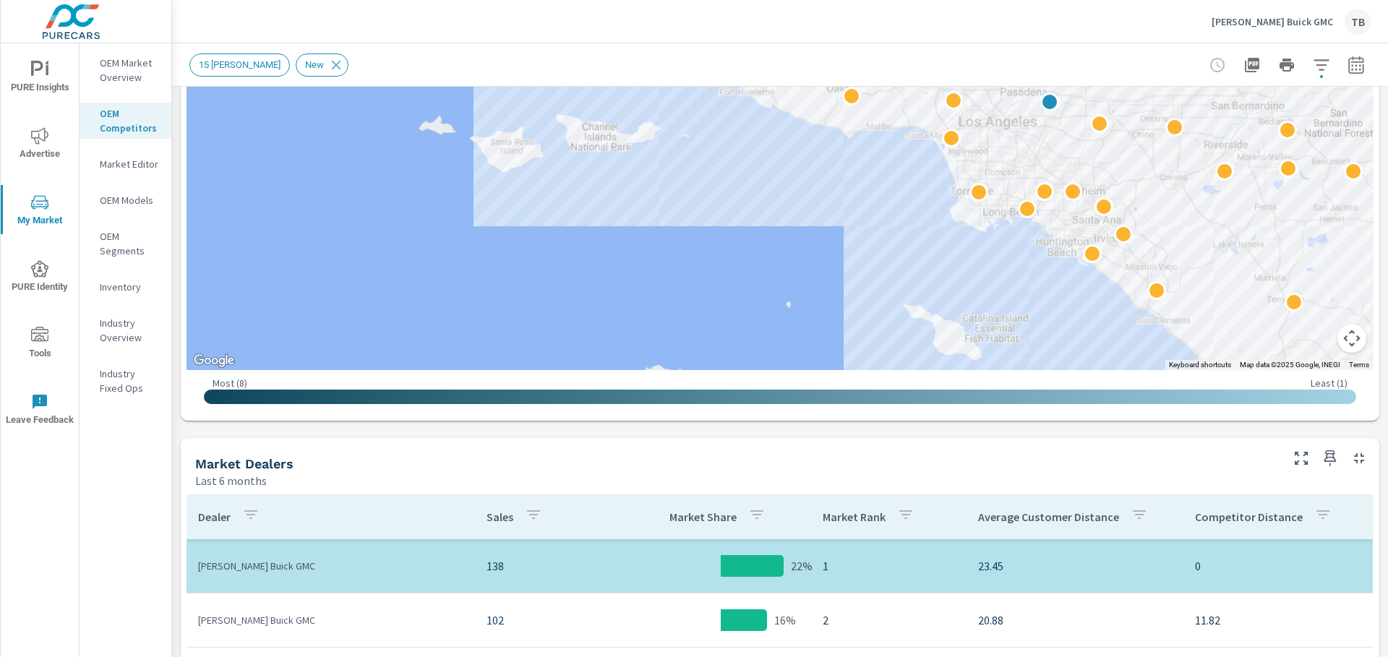
scroll to position [434, 0]
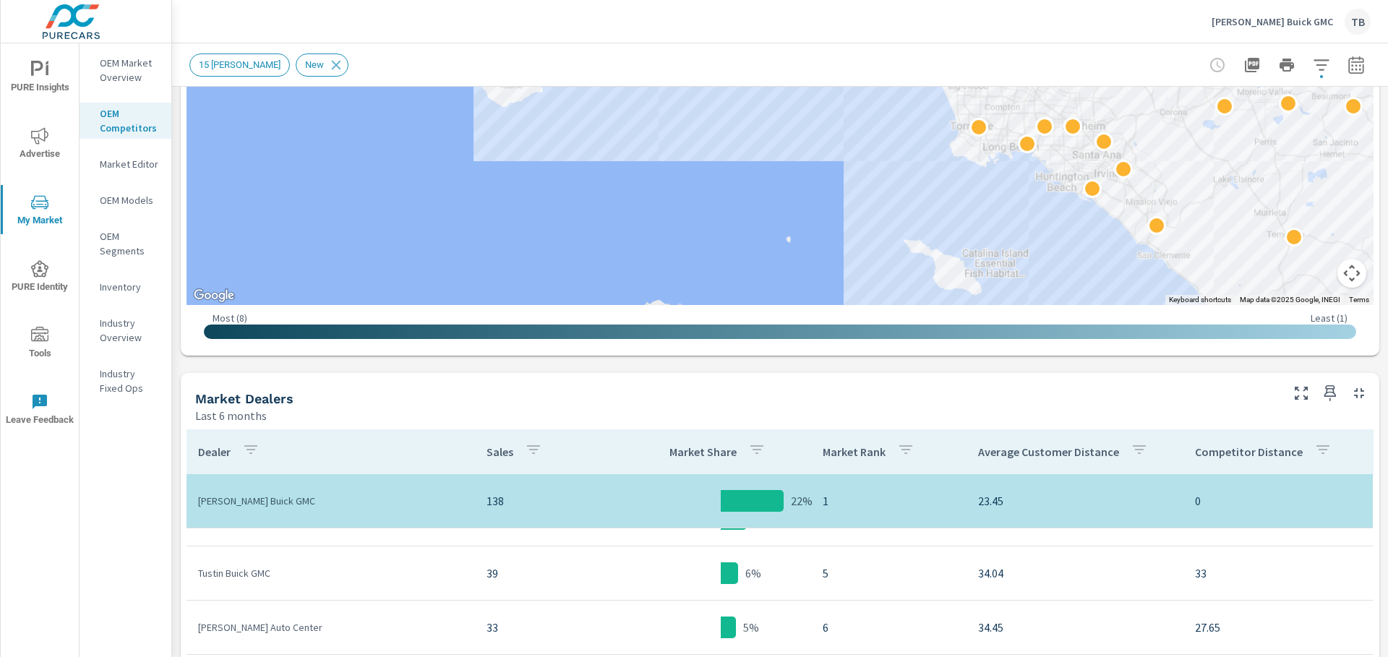
scroll to position [48, 0]
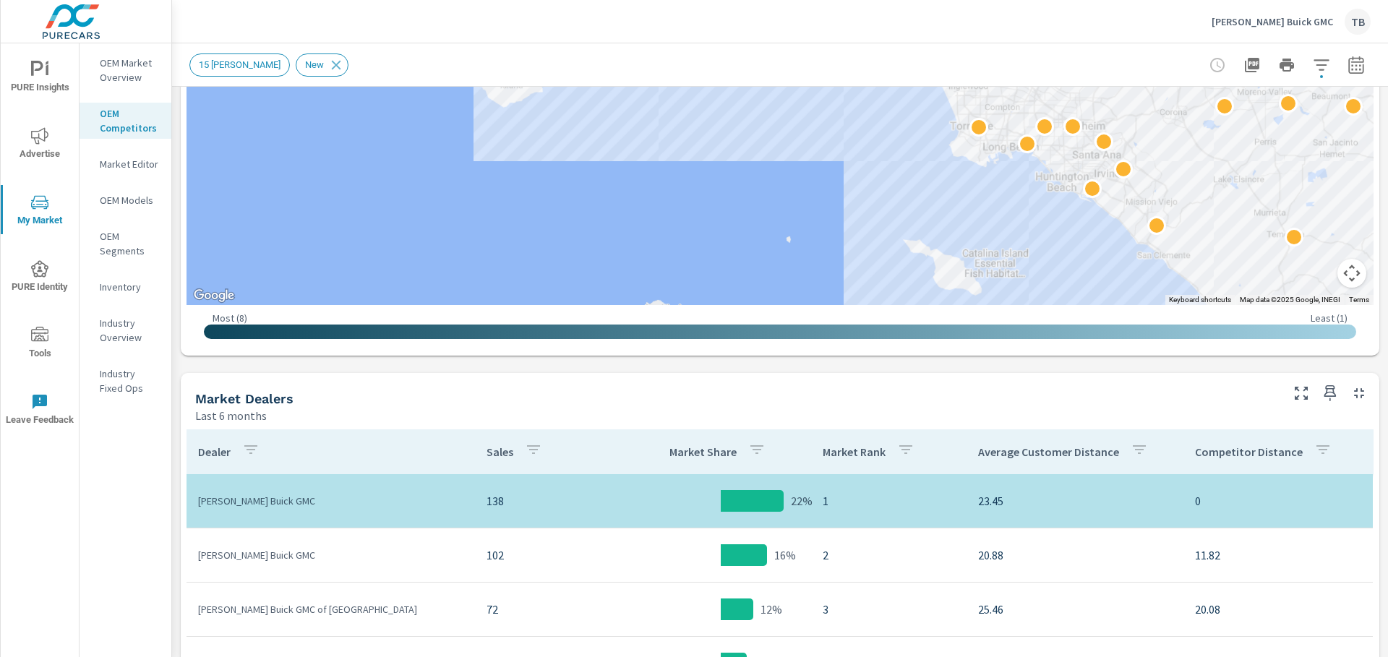
drag, startPoint x: 102, startPoint y: 549, endPoint x: 102, endPoint y: 539, distance: 9.4
click at [102, 539] on div "OEM Market Overview OEM Competitors Market Editor OEM Models OEM Segments Inven…" at bounding box center [126, 350] width 92 height 614
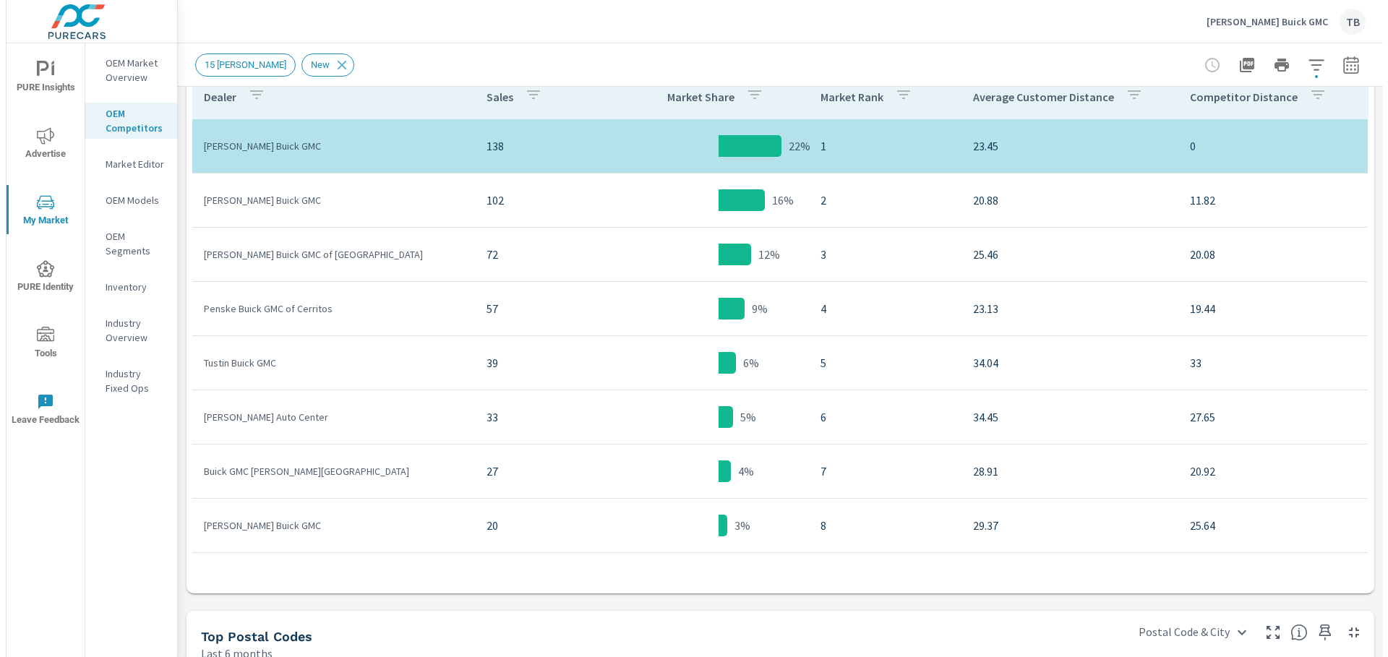
scroll to position [723, 0]
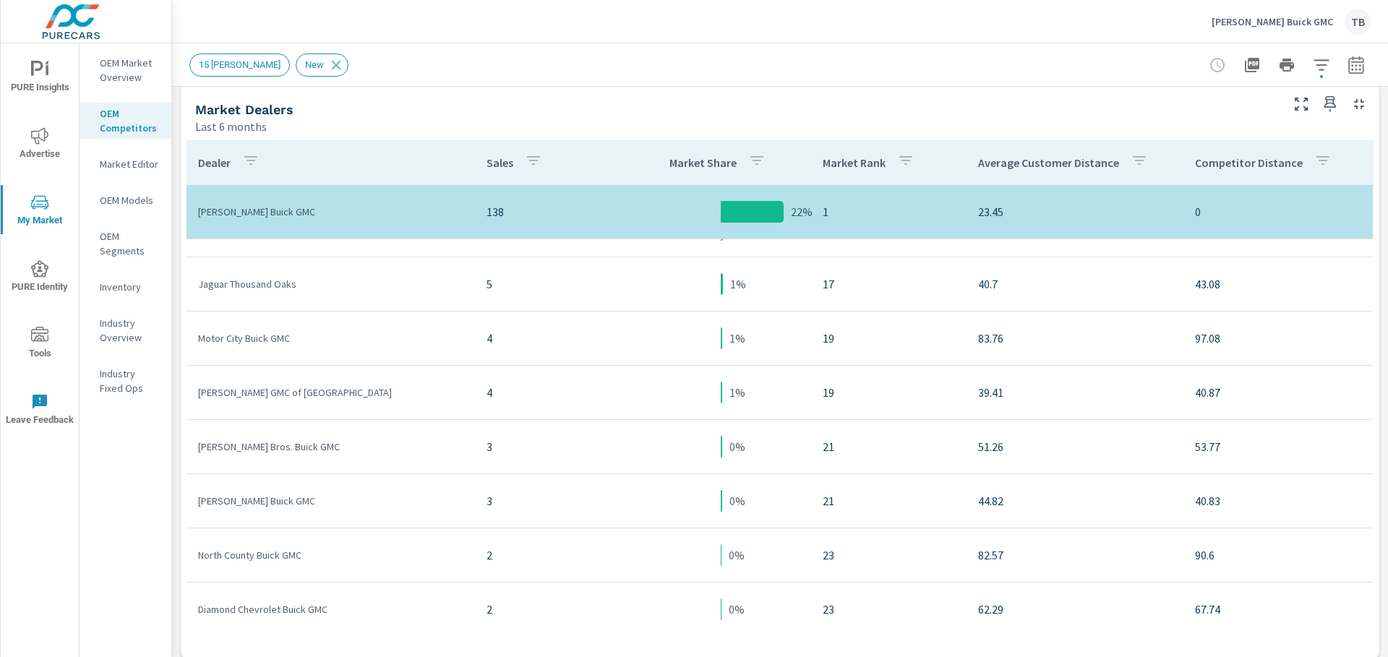
scroll to position [867, 0]
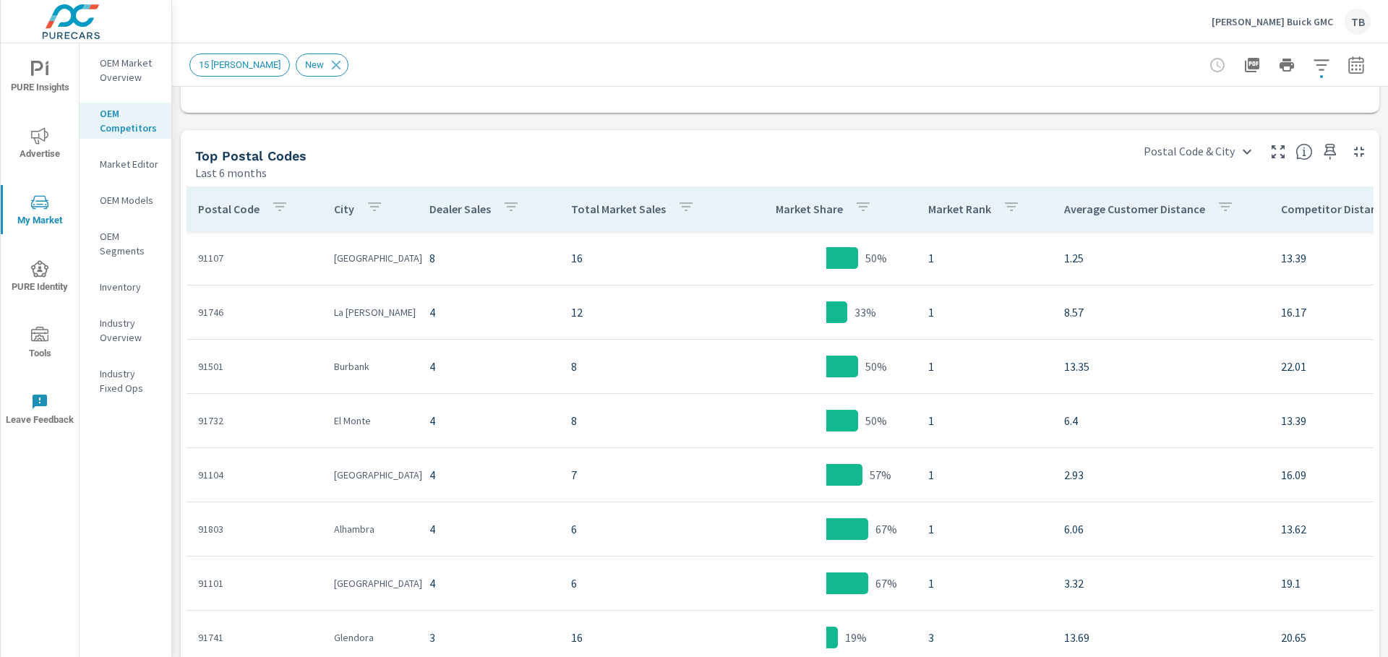
scroll to position [1301, 0]
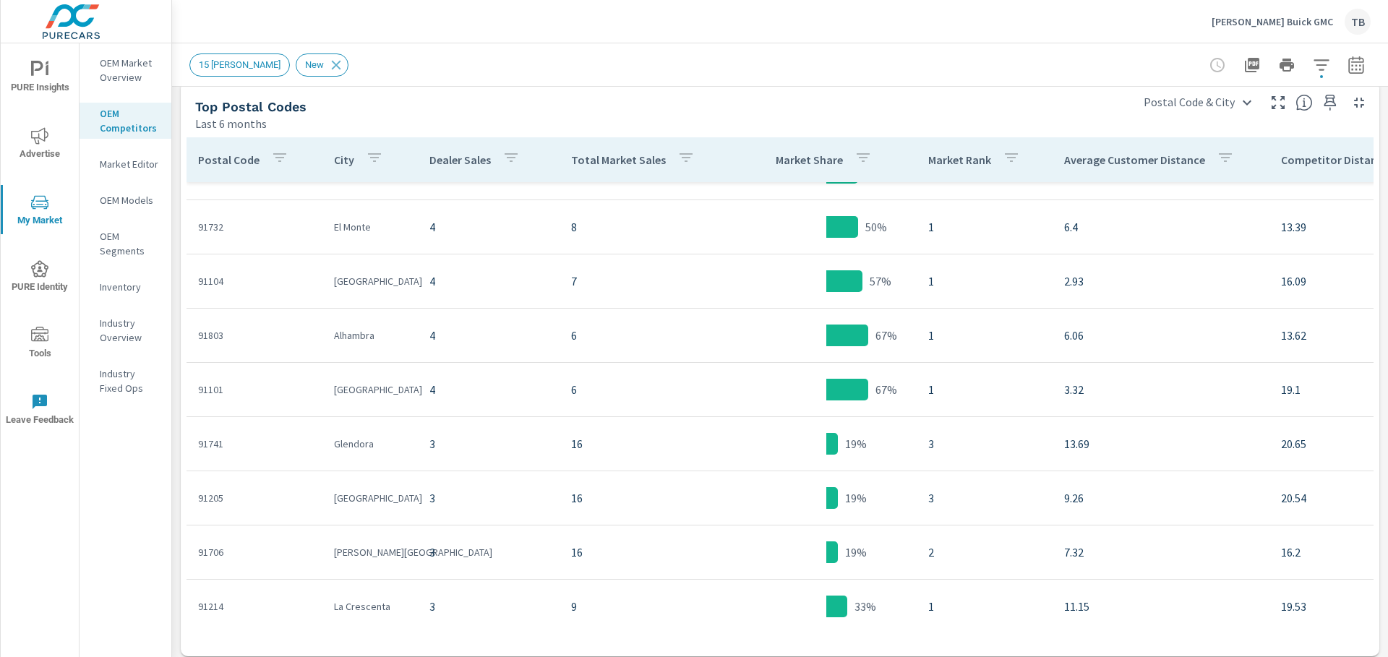
scroll to position [1326, 0]
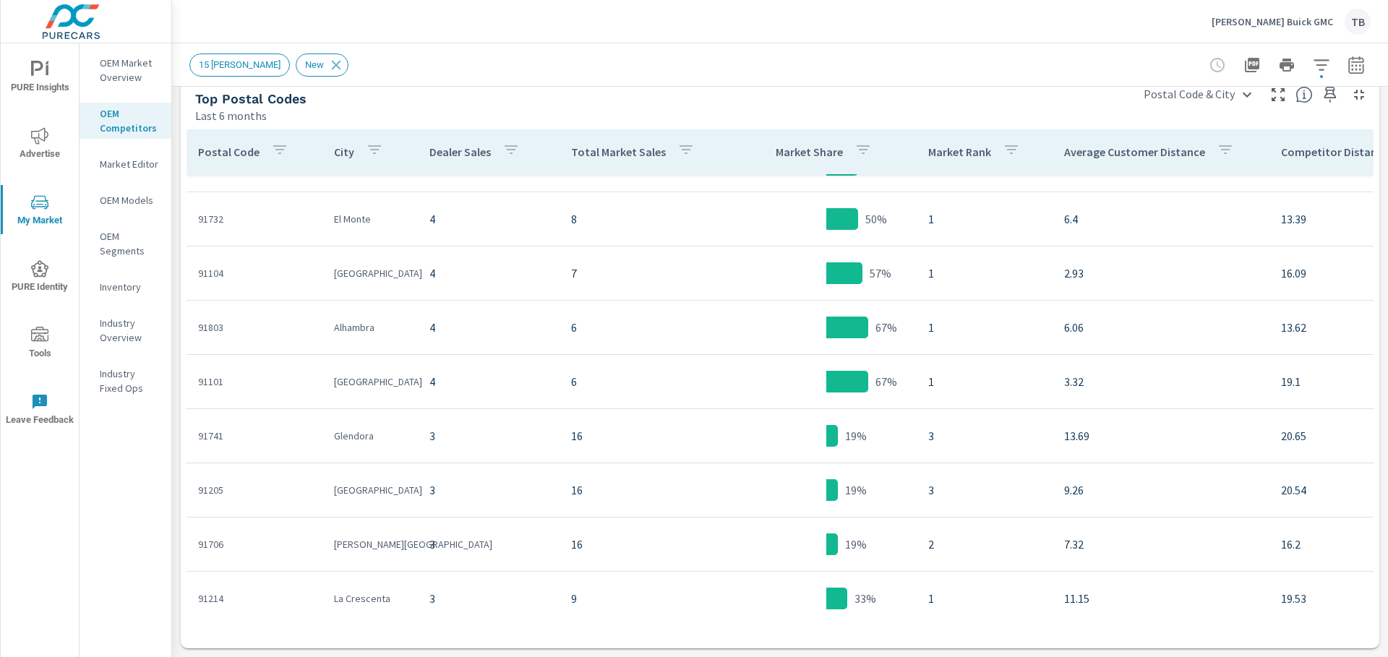
click at [44, 68] on icon "nav menu" at bounding box center [39, 69] width 17 height 17
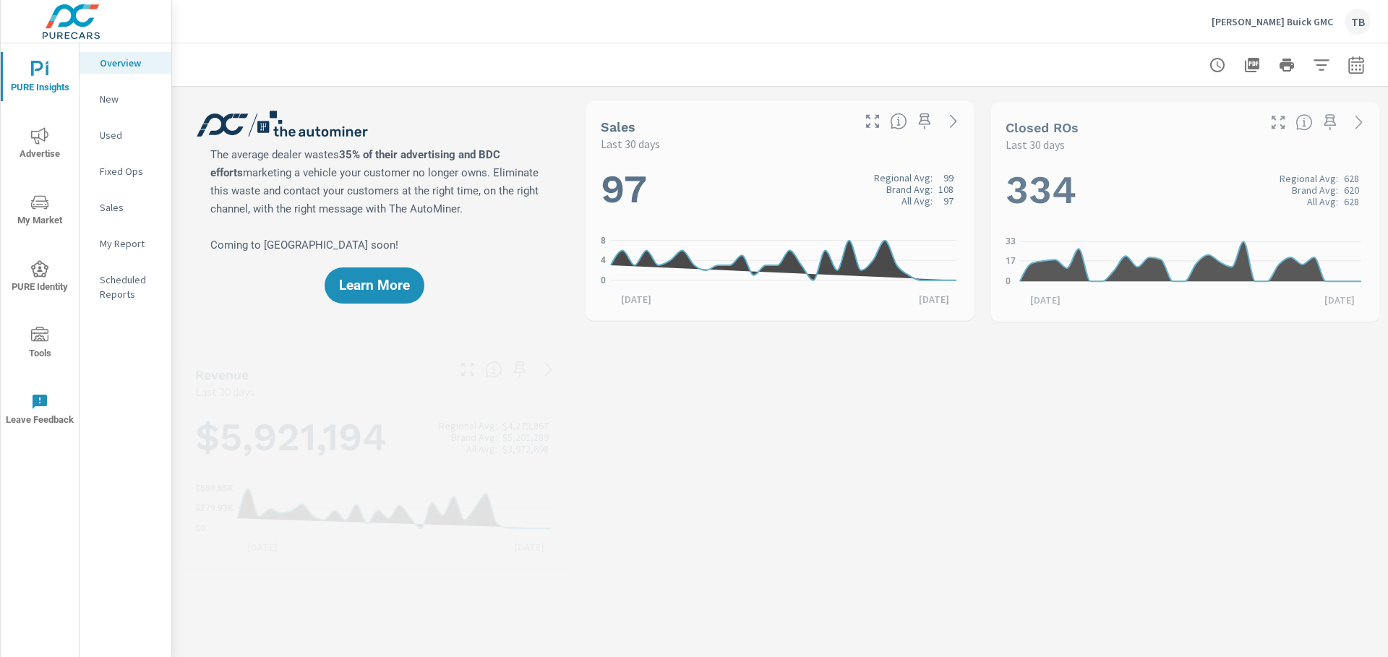
scroll to position [976, 0]
